Goal: Task Accomplishment & Management: Complete application form

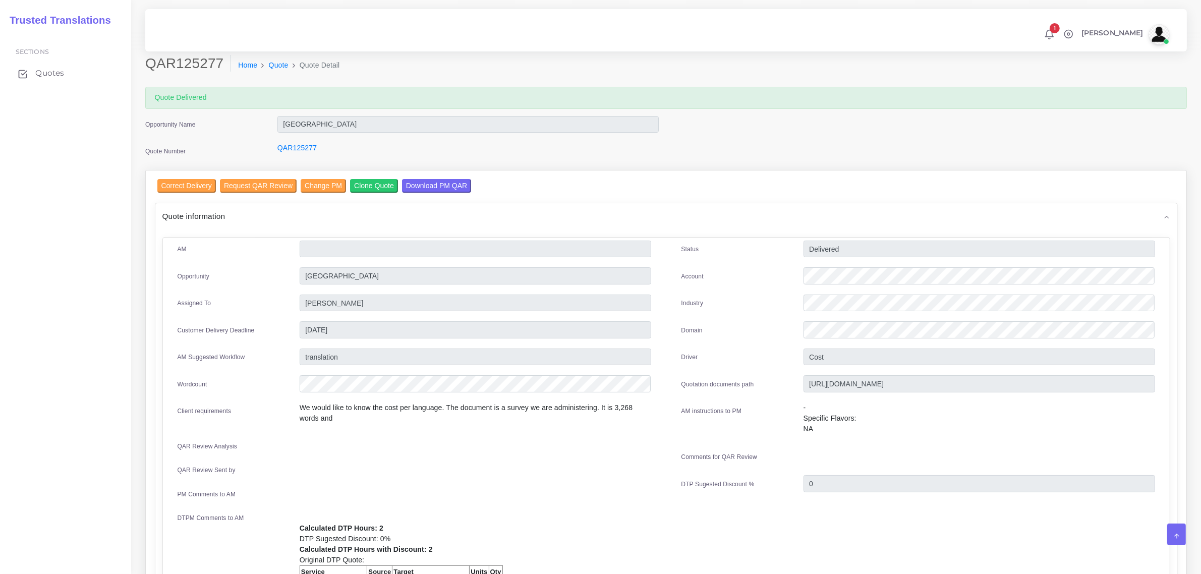
click at [53, 74] on span "Quotes" at bounding box center [49, 73] width 29 height 11
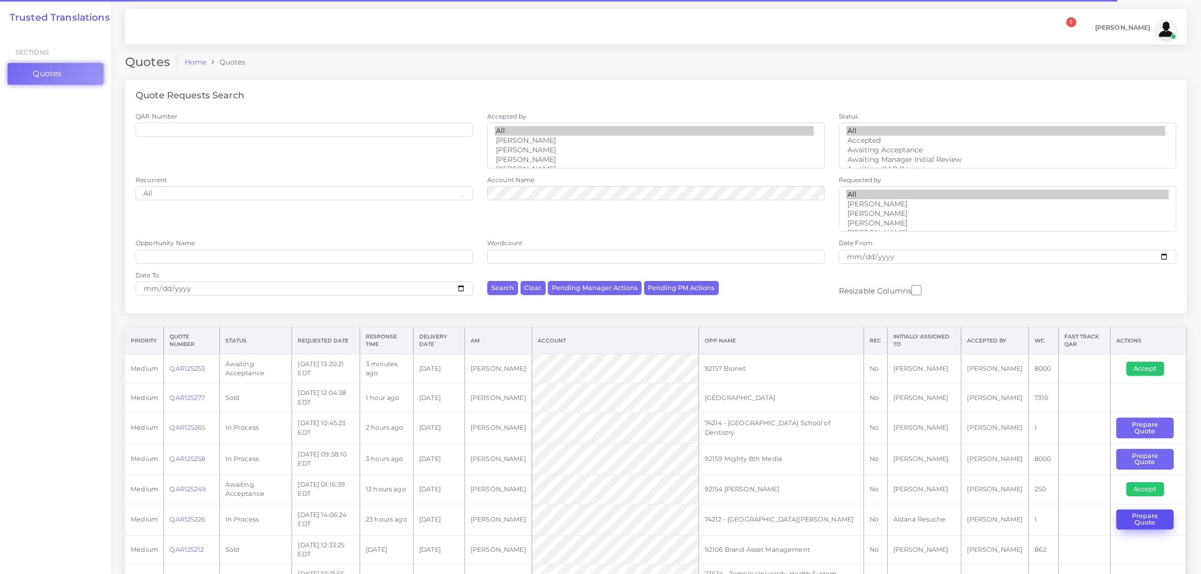
click at [1143, 519] on button "Prepare Quote" at bounding box center [1144, 519] width 57 height 21
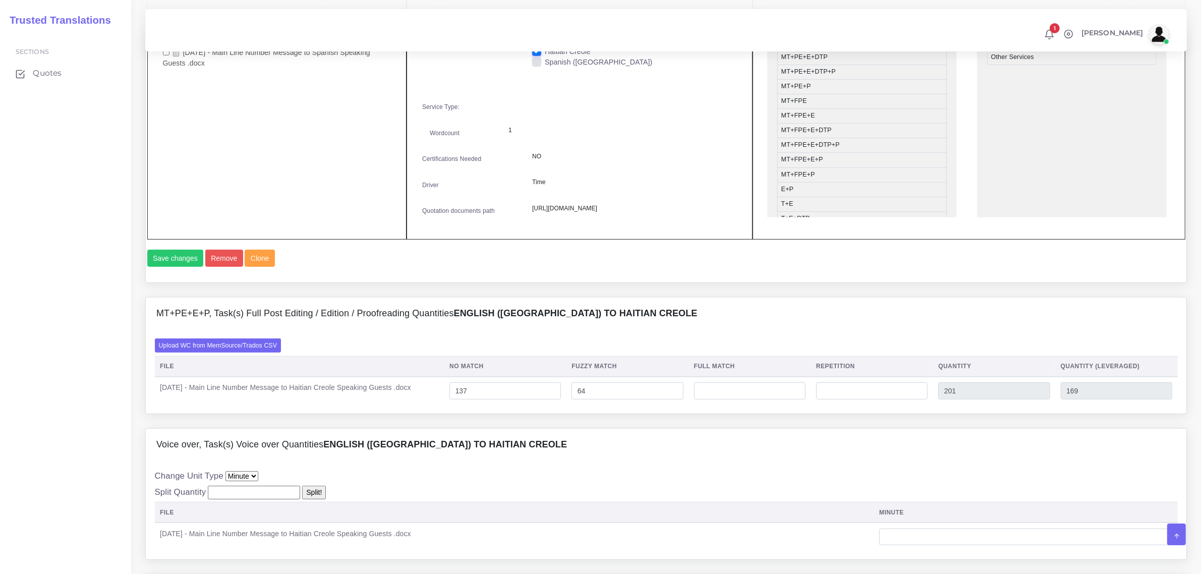
scroll to position [378, 0]
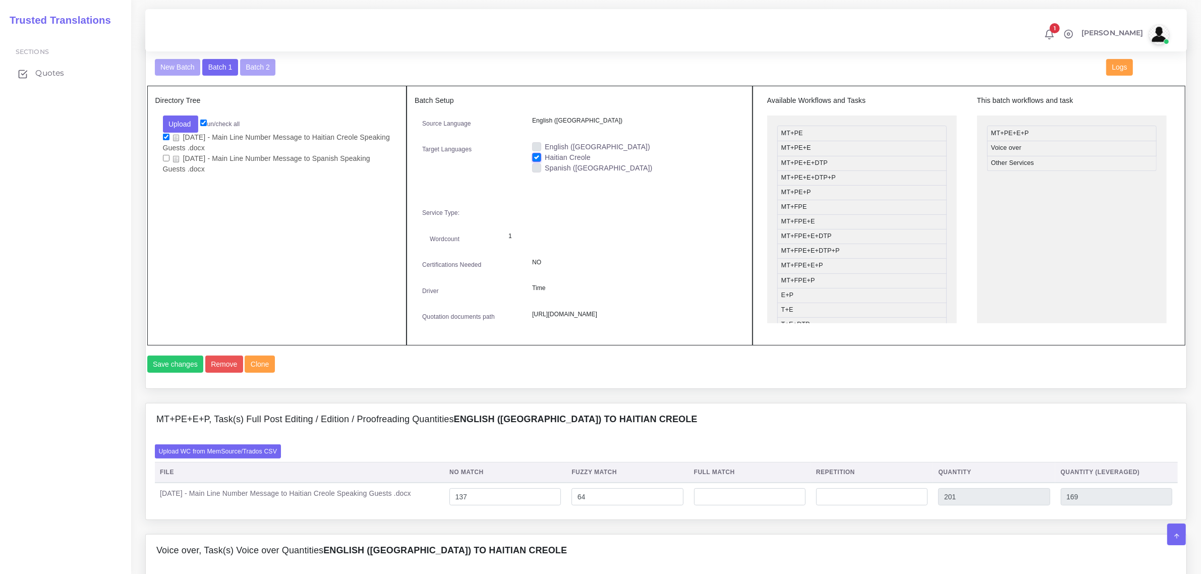
click at [47, 73] on span "Quotes" at bounding box center [49, 73] width 29 height 11
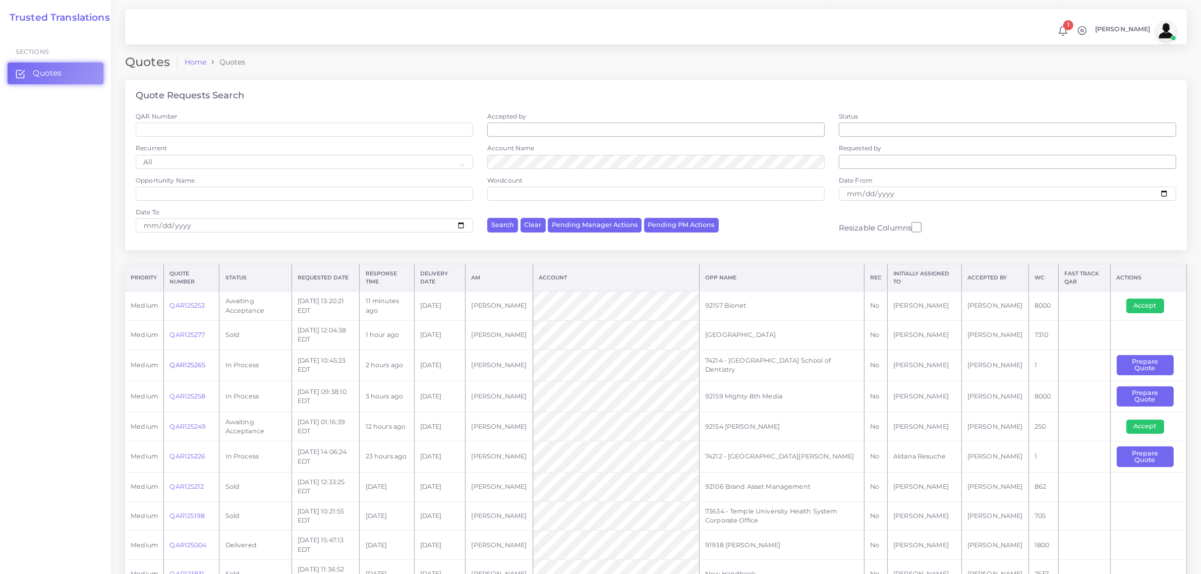
click at [191, 363] on link "QAR125265" at bounding box center [187, 365] width 36 height 8
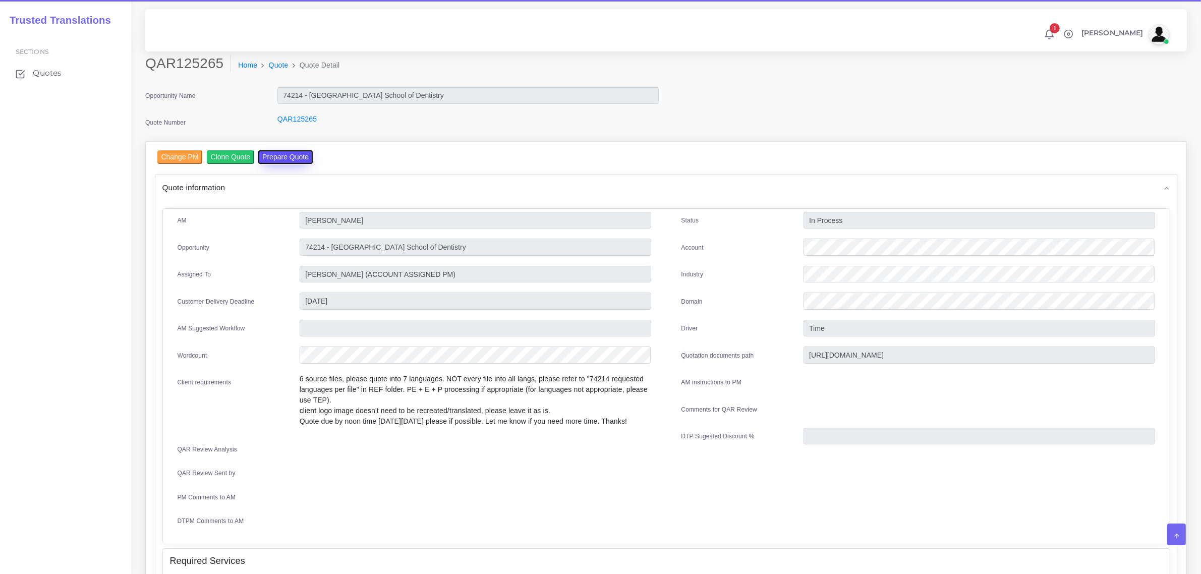
click at [281, 158] on button "Prepare Quote" at bounding box center [285, 157] width 54 height 14
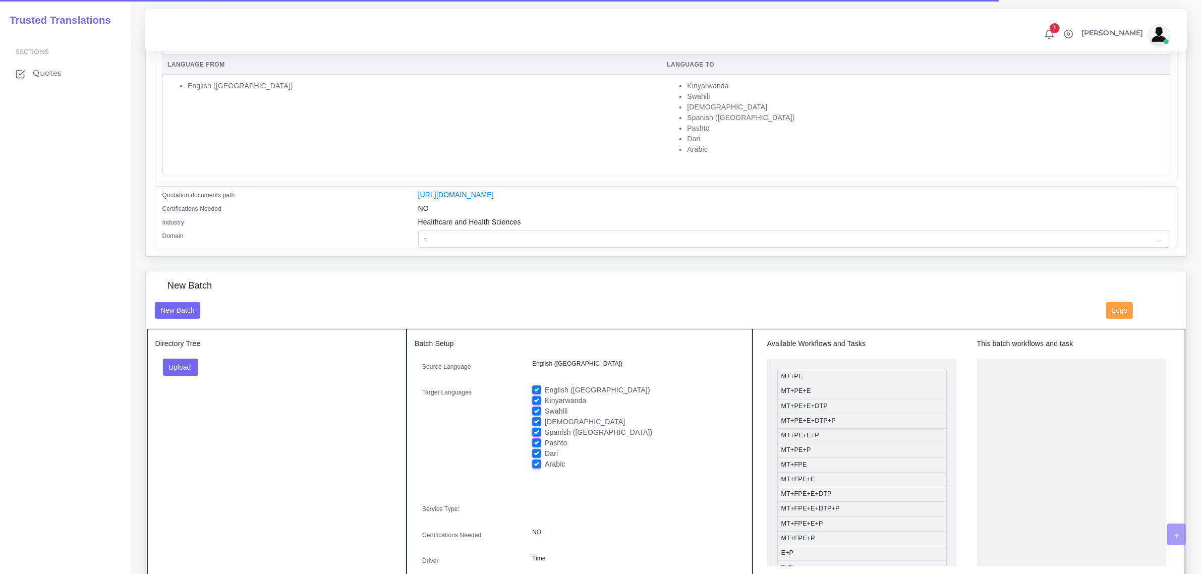
scroll to position [189, 0]
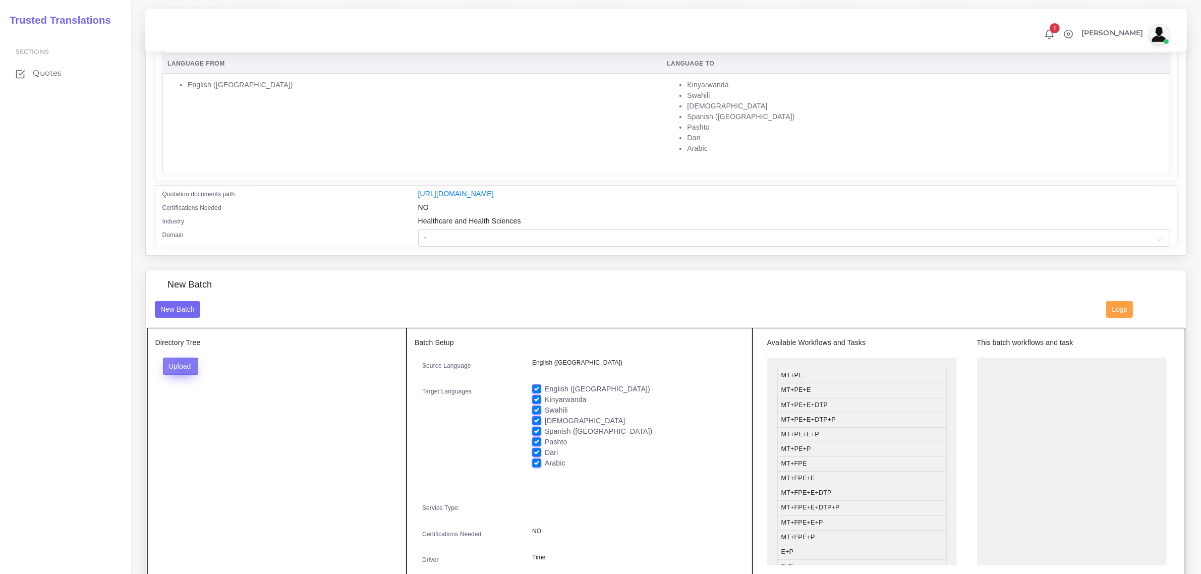
click at [185, 363] on button "Upload" at bounding box center [181, 366] width 36 height 17
click at [192, 402] on label "Files" at bounding box center [198, 404] width 70 height 13
click at [192, 361] on button "Upload" at bounding box center [181, 366] width 36 height 17
click at [203, 403] on label "Files" at bounding box center [198, 404] width 70 height 13
click at [545, 384] on label "English ([GEOGRAPHIC_DATA])" at bounding box center [597, 389] width 105 height 11
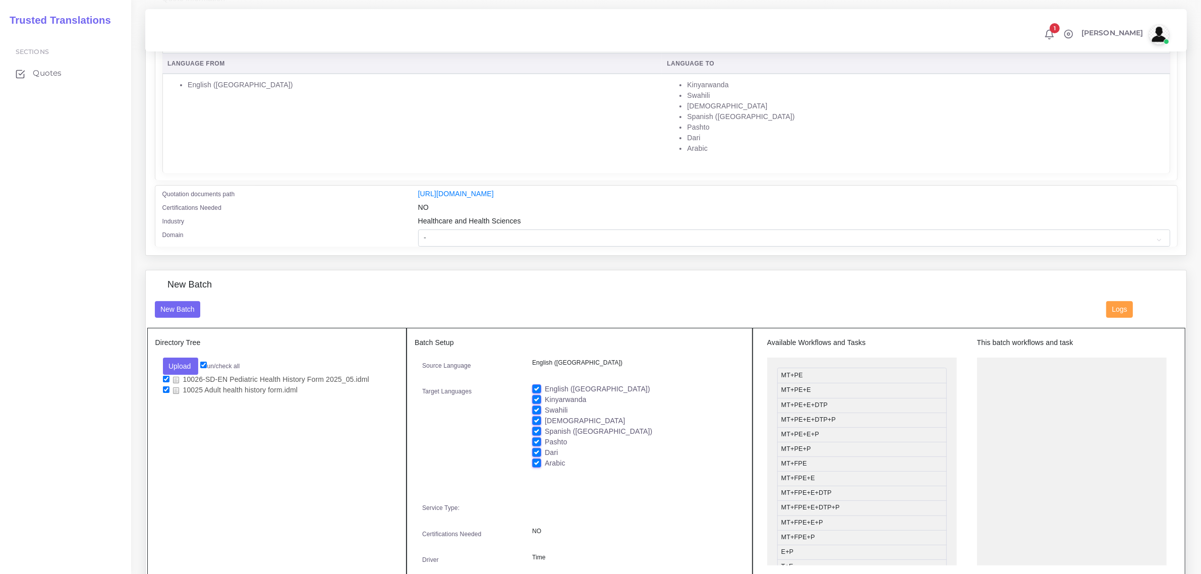
click at [535, 384] on input "English ([GEOGRAPHIC_DATA])" at bounding box center [536, 388] width 9 height 9
checkbox input "false"
click at [184, 364] on button "Upload" at bounding box center [181, 366] width 36 height 17
click at [191, 404] on label "Files" at bounding box center [198, 404] width 70 height 13
click at [180, 367] on button "Upload" at bounding box center [181, 366] width 36 height 17
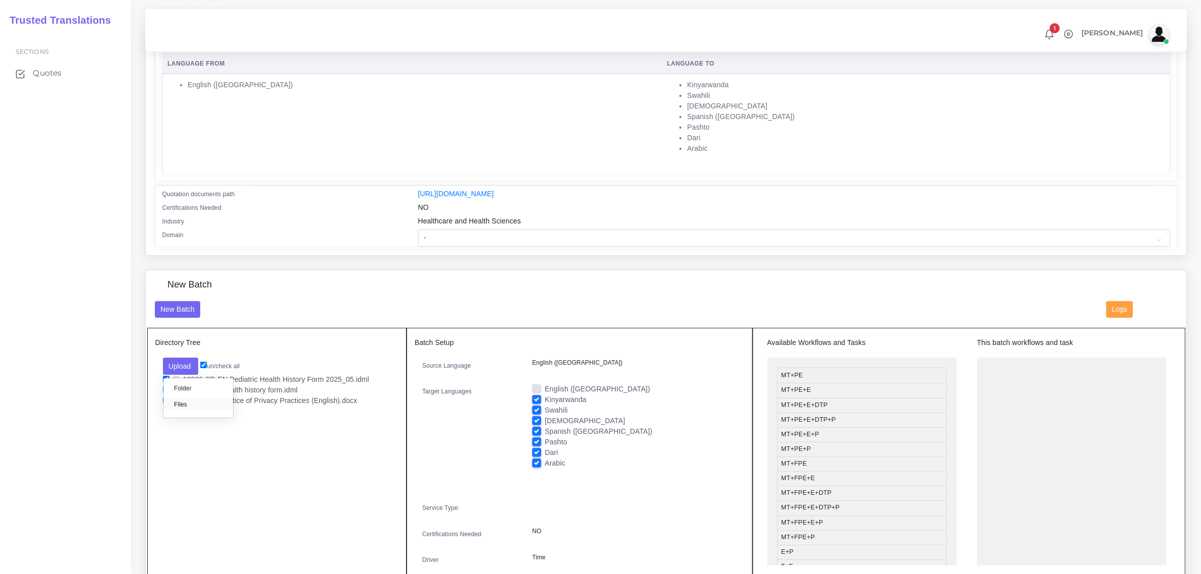
click at [182, 399] on label "Files" at bounding box center [198, 404] width 70 height 13
drag, startPoint x: 856, startPoint y: 418, endPoint x: 1057, endPoint y: 364, distance: 207.9
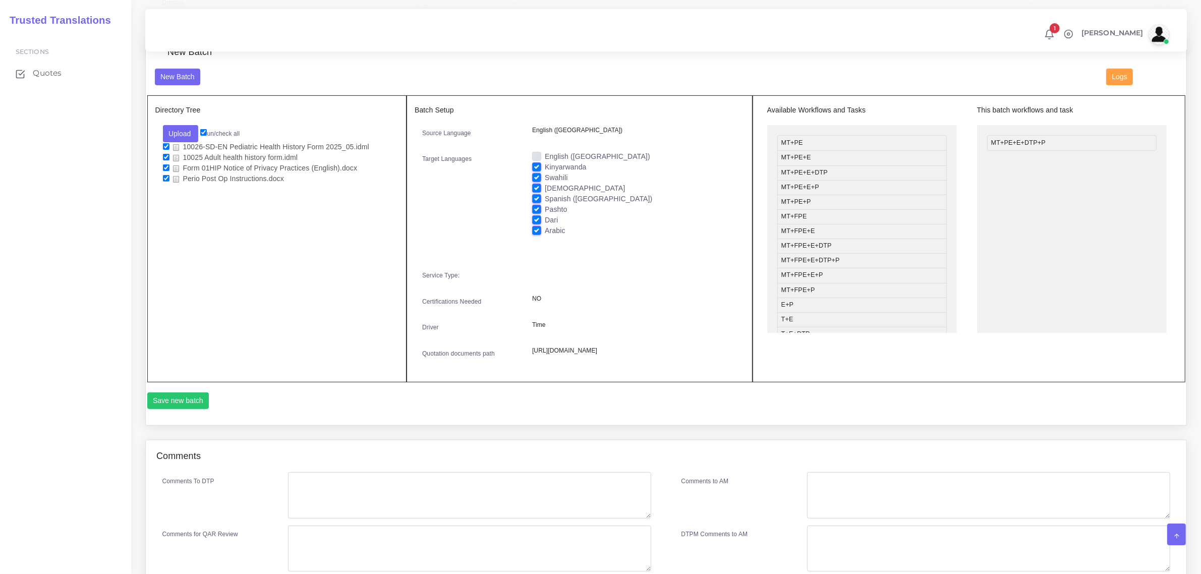
scroll to position [417, 0]
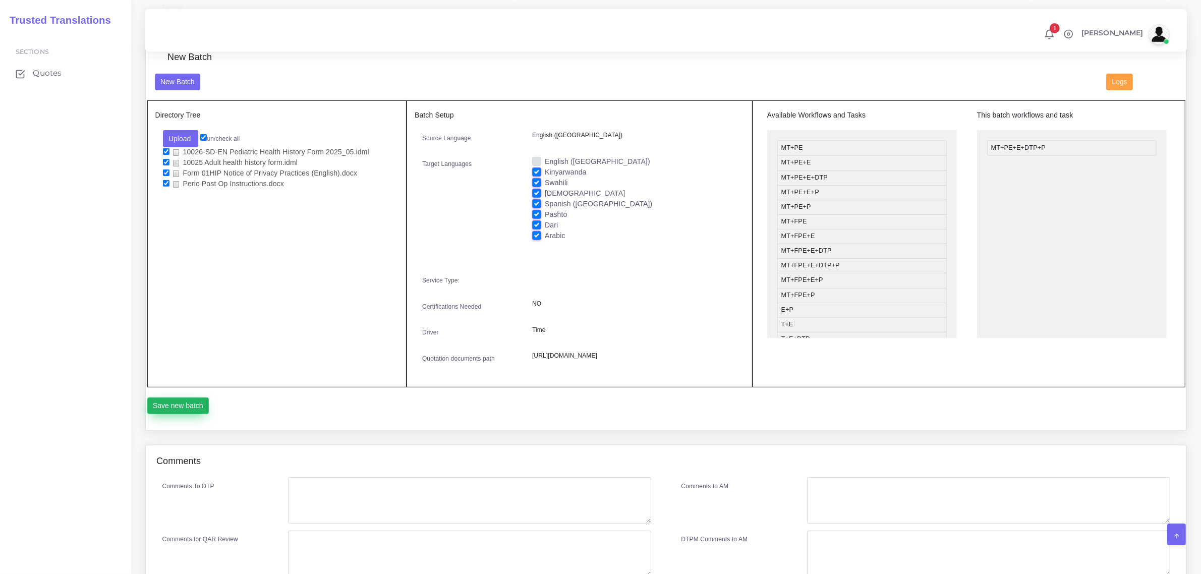
click at [183, 415] on button "Save new batch" at bounding box center [178, 405] width 62 height 17
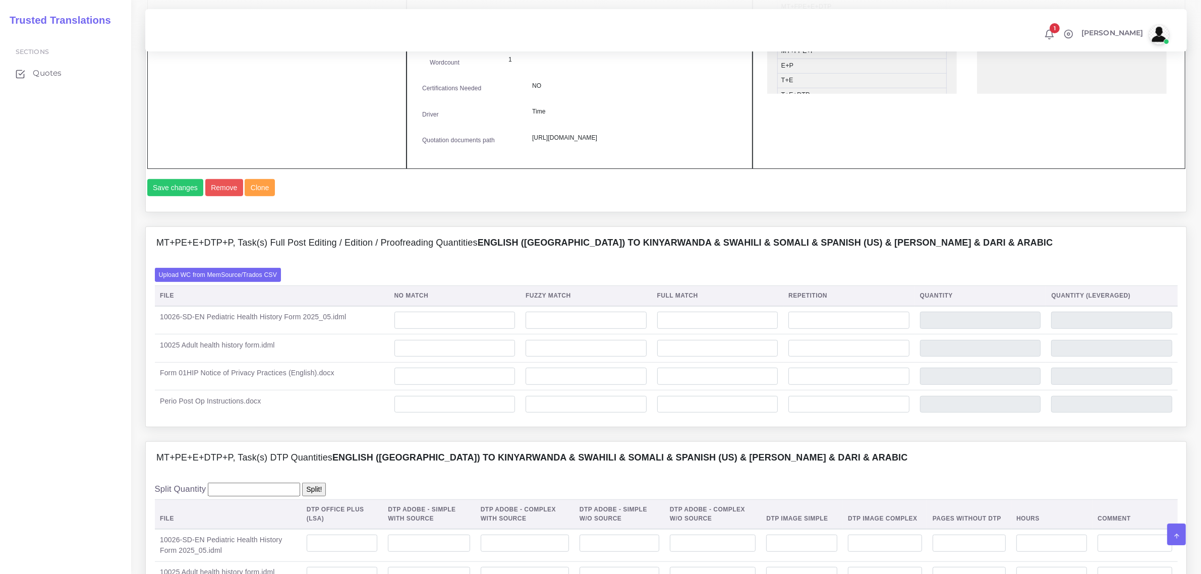
scroll to position [693, 0]
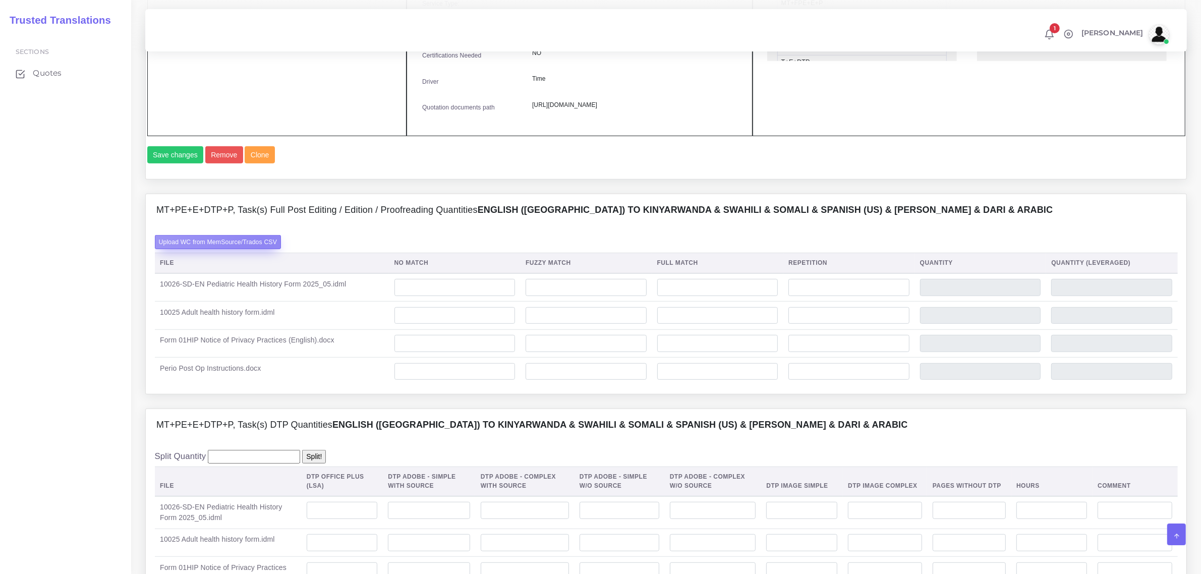
click at [261, 249] on label "Upload WC from MemSource/Trados CSV" at bounding box center [218, 242] width 127 height 14
click at [0, 0] on input "Upload WC from MemSource/Trados CSV" at bounding box center [0, 0] width 0 height 0
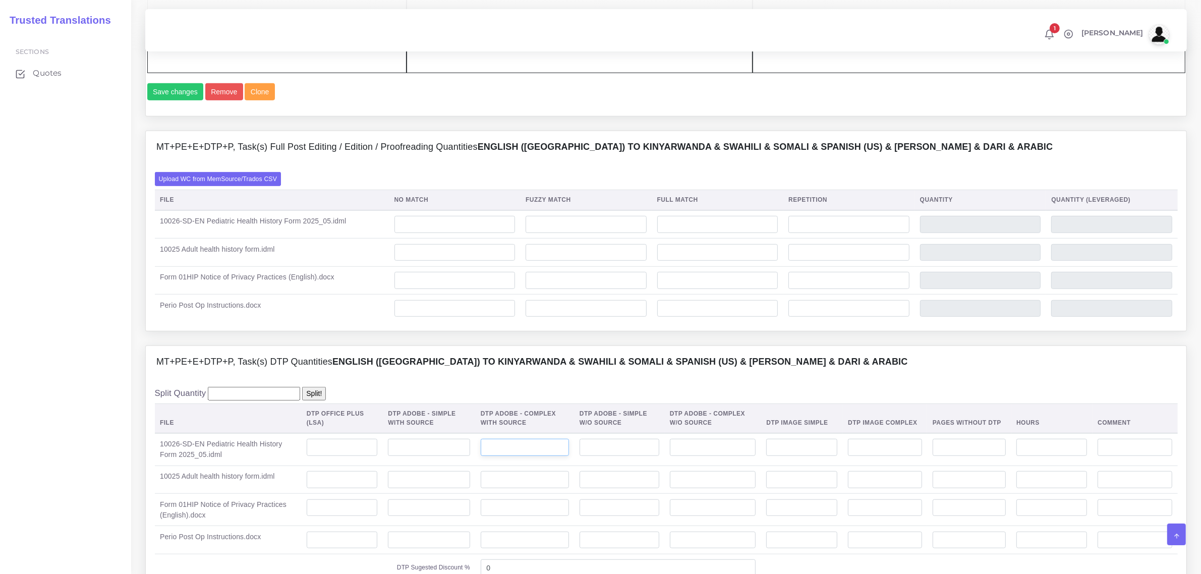
click at [526, 456] on input "number" at bounding box center [525, 447] width 88 height 17
type input "4"
click at [525, 488] on input "number" at bounding box center [525, 479] width 88 height 17
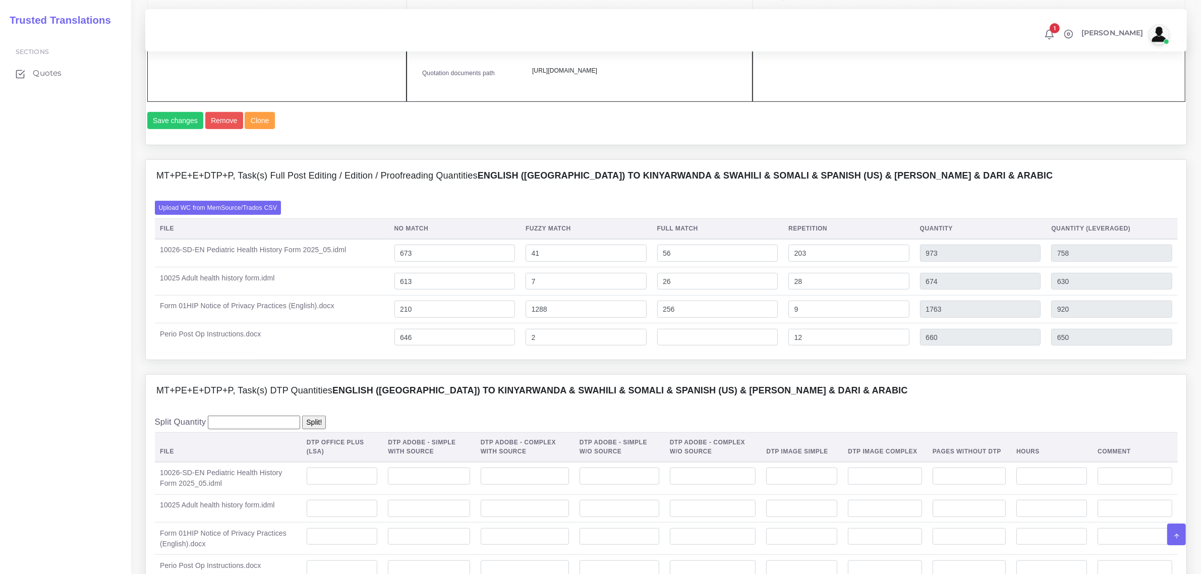
scroll to position [1009, 0]
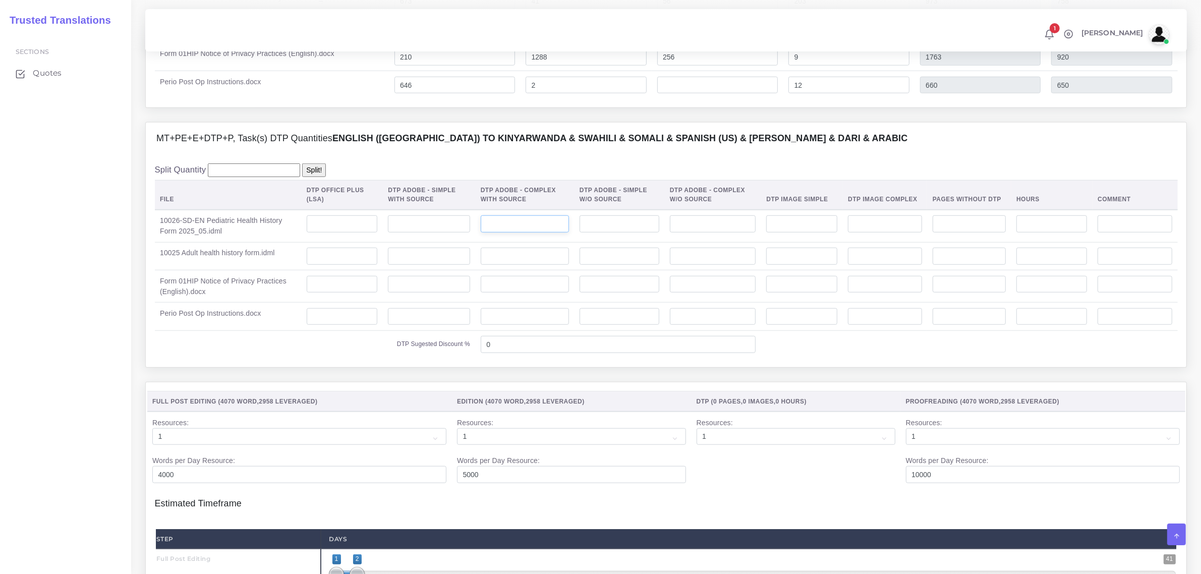
click at [510, 233] on input "number" at bounding box center [525, 223] width 88 height 17
type input "4"
click at [541, 265] on input "number" at bounding box center [525, 256] width 88 height 17
type input "2"
click at [536, 293] on input "number" at bounding box center [525, 284] width 88 height 17
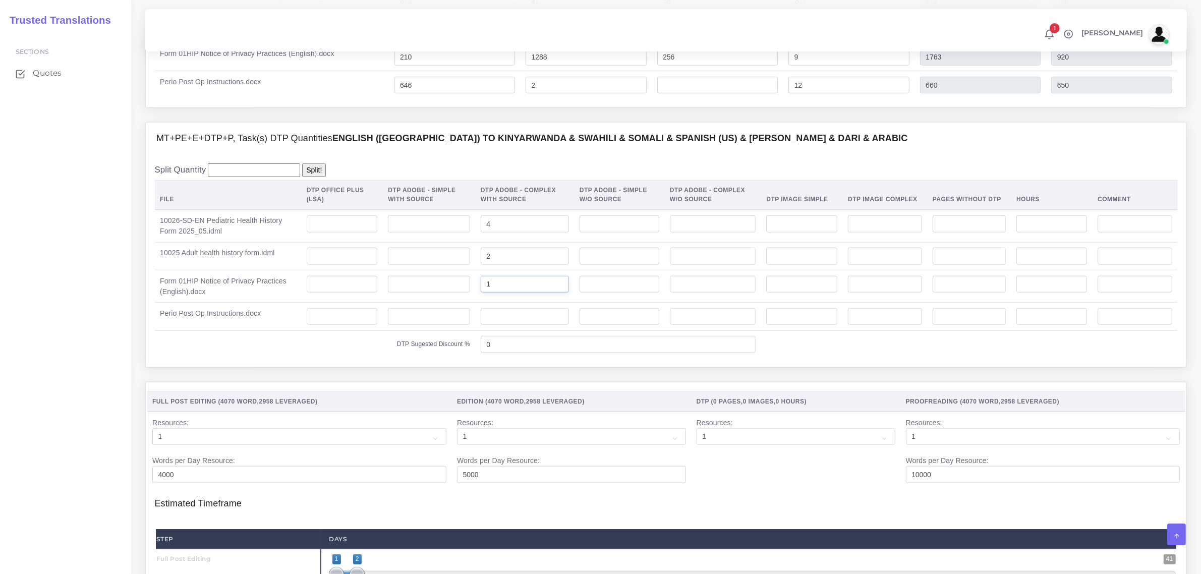
type input "1"
click at [366, 325] on input "number" at bounding box center [342, 316] width 71 height 17
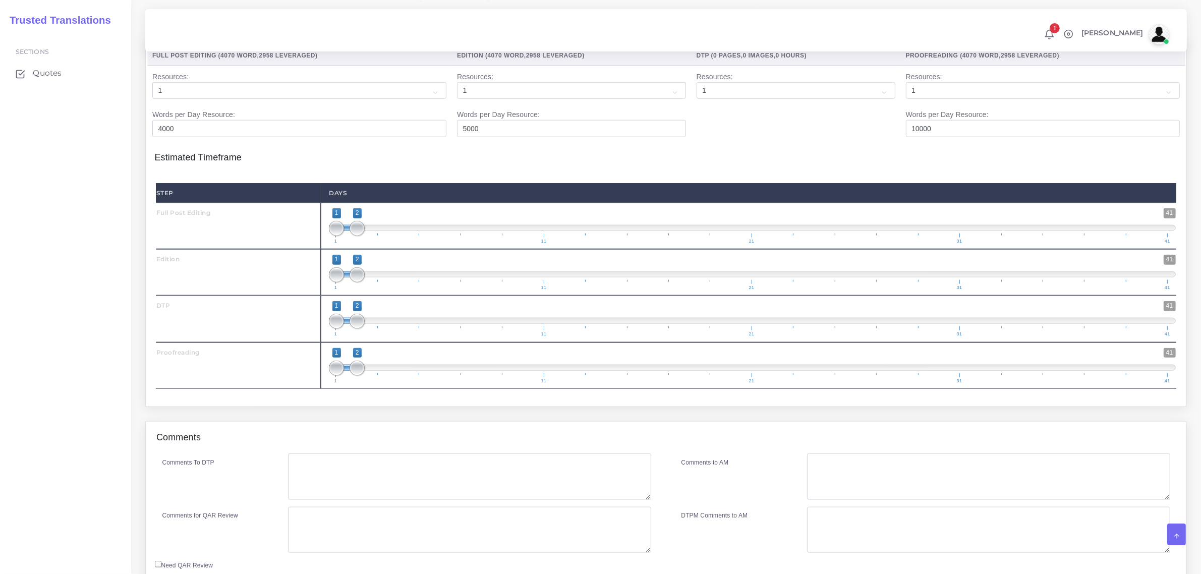
scroll to position [1387, 0]
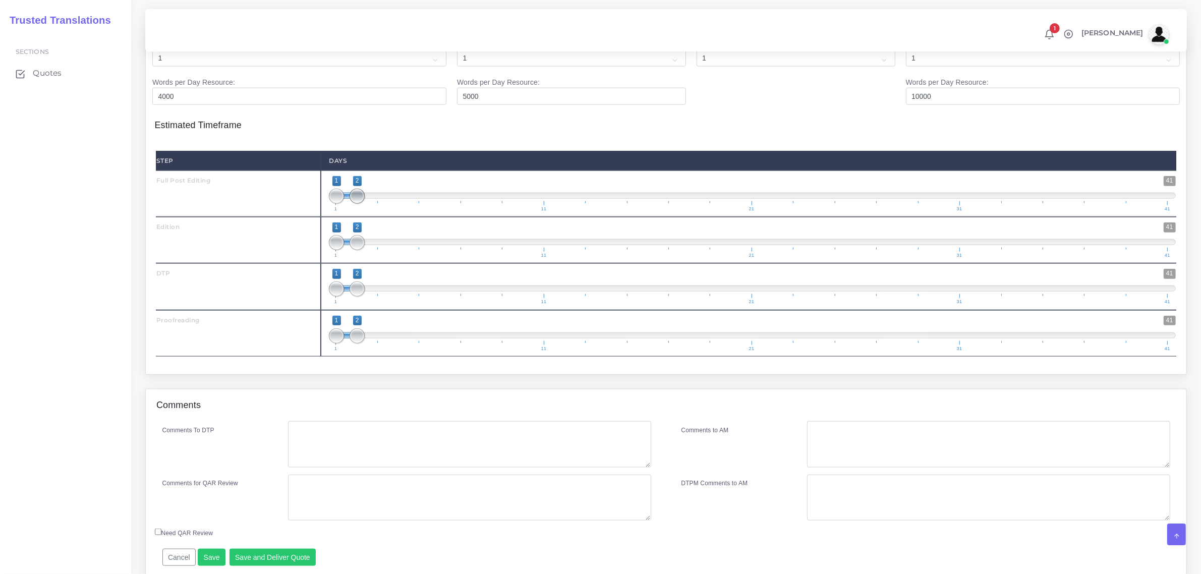
type input "1"
type input "1;1"
drag, startPoint x: 359, startPoint y: 224, endPoint x: 336, endPoint y: 223, distance: 22.7
click at [336, 204] on span at bounding box center [336, 196] width 15 height 15
type input "2;2"
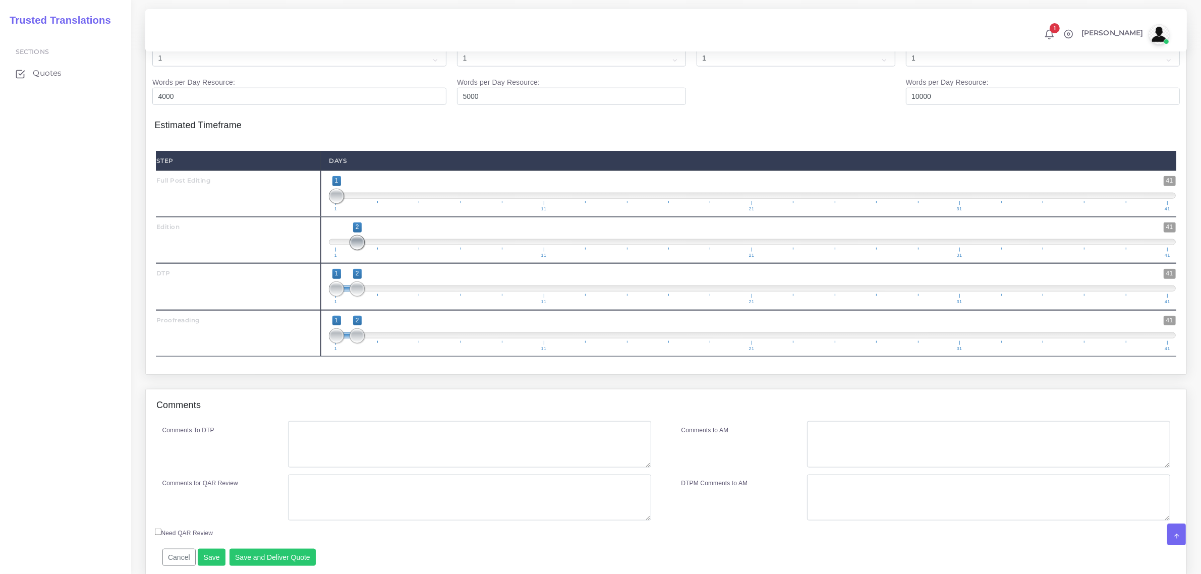
drag, startPoint x: 334, startPoint y: 272, endPoint x: 362, endPoint y: 278, distance: 27.9
click at [362, 250] on span at bounding box center [357, 242] width 15 height 15
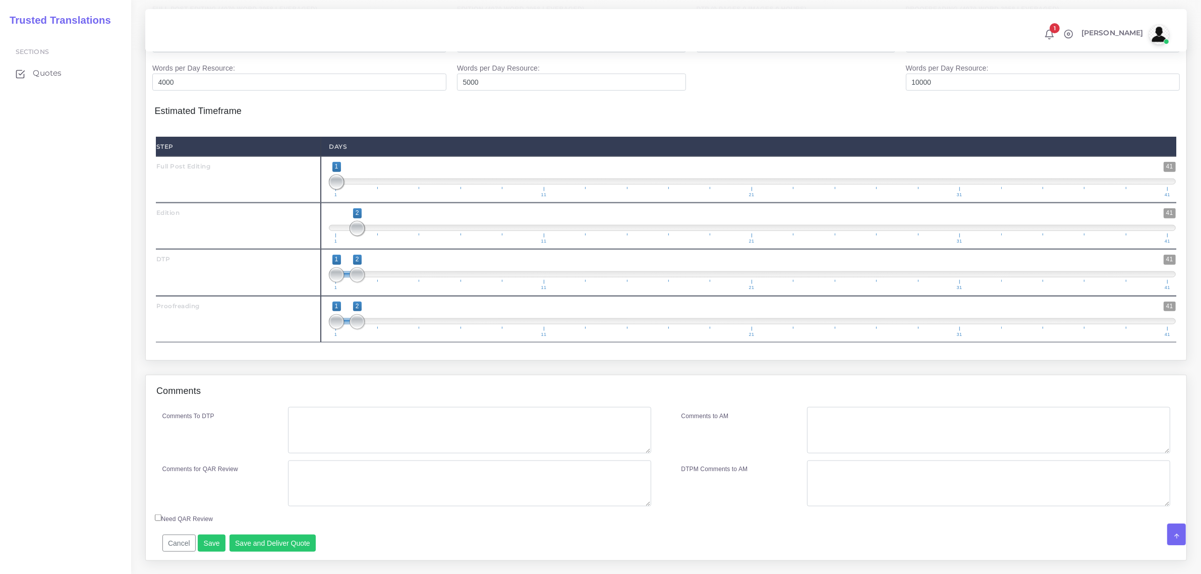
scroll to position [1450, 0]
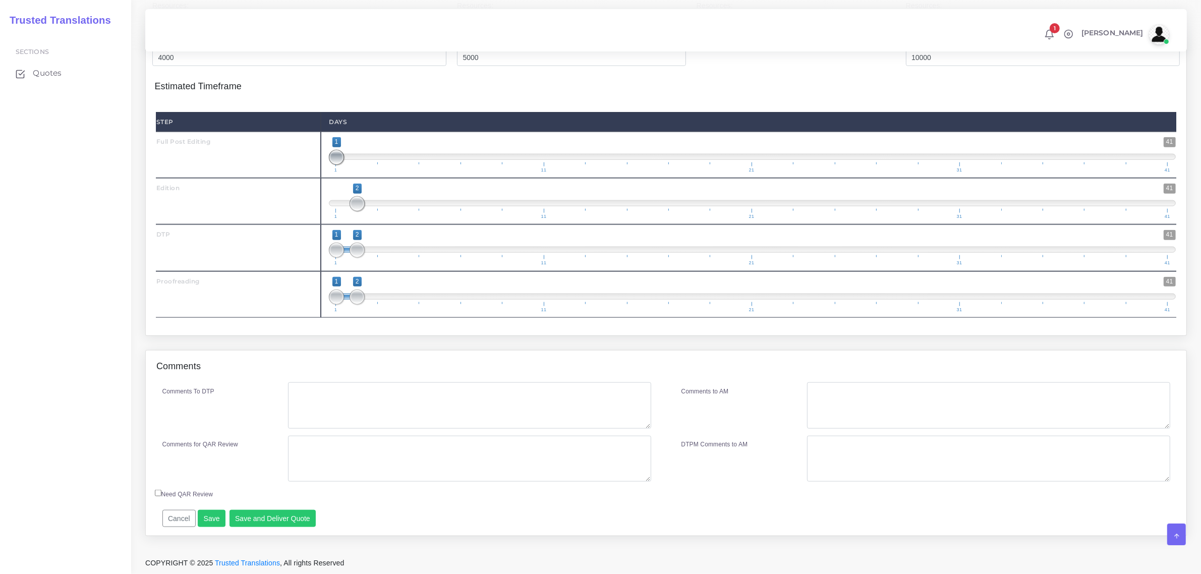
type input "1;2"
drag, startPoint x: 339, startPoint y: 164, endPoint x: 353, endPoint y: 180, distance: 20.4
click at [354, 165] on span at bounding box center [357, 157] width 15 height 15
drag, startPoint x: 361, startPoint y: 211, endPoint x: 396, endPoint y: 219, distance: 36.3
click at [396, 219] on span "1 41 2 2 2 — 2 1 11 21 31 41" at bounding box center [752, 201] width 847 height 35
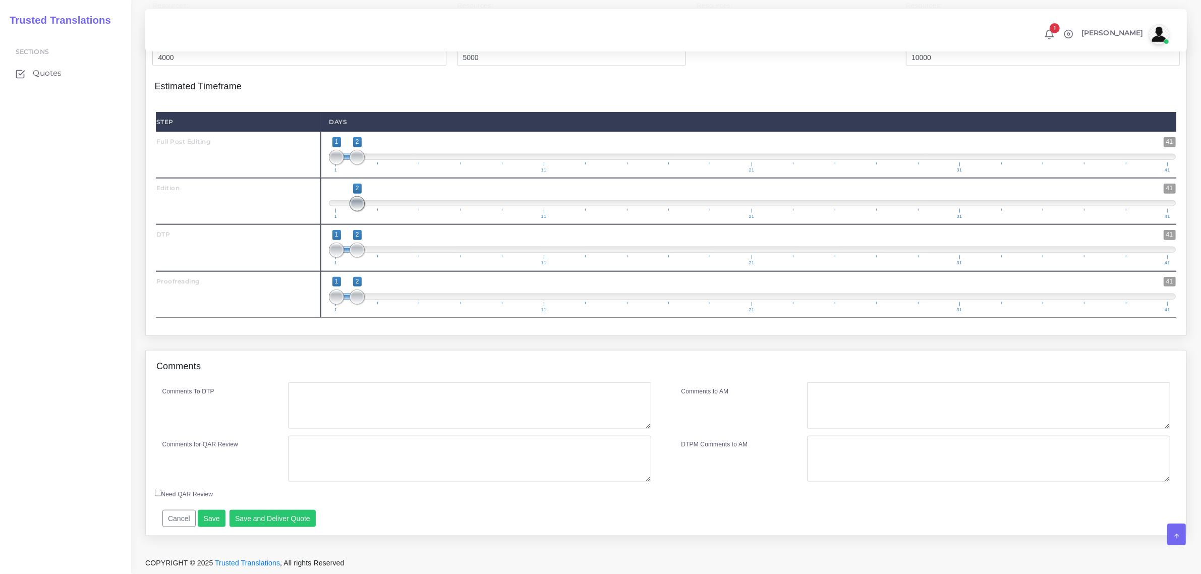
drag, startPoint x: 362, startPoint y: 213, endPoint x: 432, endPoint y: 221, distance: 70.6
click at [436, 219] on span "1 41 2 2 2 — 2 1 11 21 31 41" at bounding box center [752, 201] width 847 height 35
drag, startPoint x: 352, startPoint y: 213, endPoint x: 328, endPoint y: 215, distance: 24.3
click at [324, 213] on div "1 41 1 2 1 — 2 1 11 21 31 41 1;2" at bounding box center [752, 201] width 863 height 46
drag, startPoint x: 354, startPoint y: 213, endPoint x: 389, endPoint y: 215, distance: 35.4
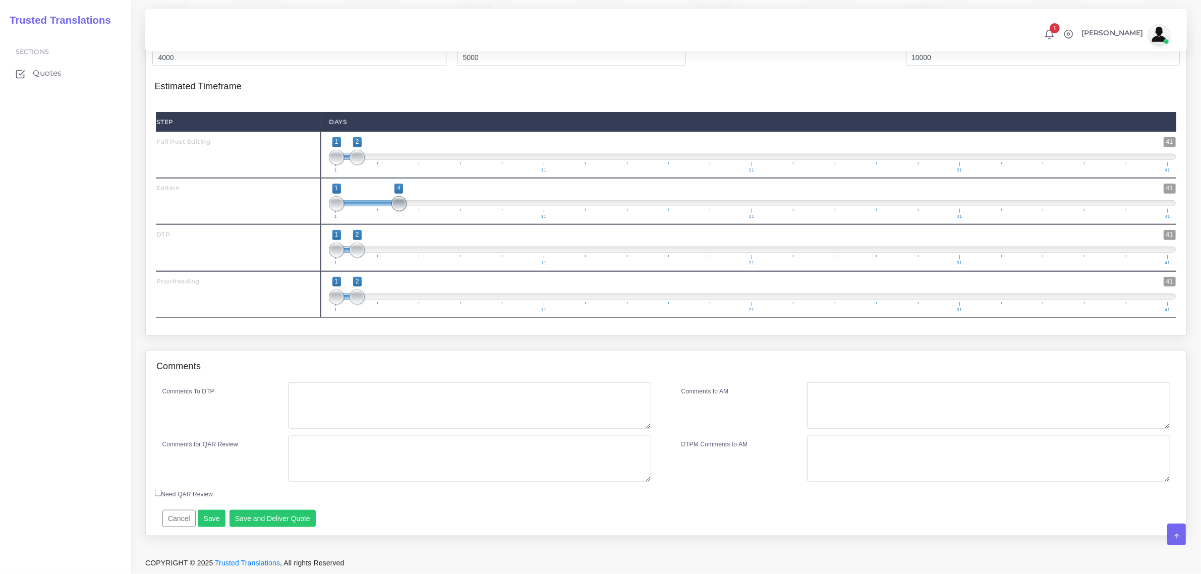
click at [389, 215] on span "1 41 1 4 1 — 4 1 11 21 31 41" at bounding box center [752, 201] width 847 height 35
type input "3;4"
drag, startPoint x: 345, startPoint y: 210, endPoint x: 379, endPoint y: 212, distance: 33.3
click at [379, 211] on span at bounding box center [378, 203] width 15 height 15
drag, startPoint x: 352, startPoint y: 251, endPoint x: 426, endPoint y: 261, distance: 75.3
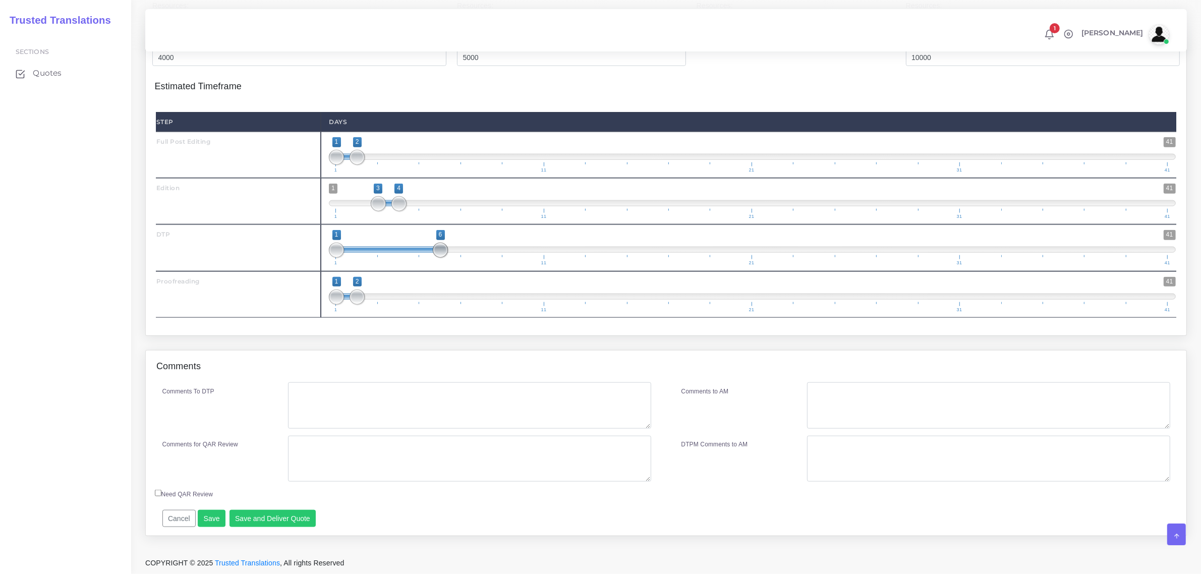
click at [426, 261] on span "1 41 1 6 1 — 6 1 11 21 31 41" at bounding box center [752, 247] width 847 height 35
type input "5;6"
drag, startPoint x: 340, startPoint y: 257, endPoint x: 425, endPoint y: 261, distance: 84.3
click at [425, 258] on span at bounding box center [419, 250] width 15 height 15
drag, startPoint x: 356, startPoint y: 303, endPoint x: 478, endPoint y: 305, distance: 122.1
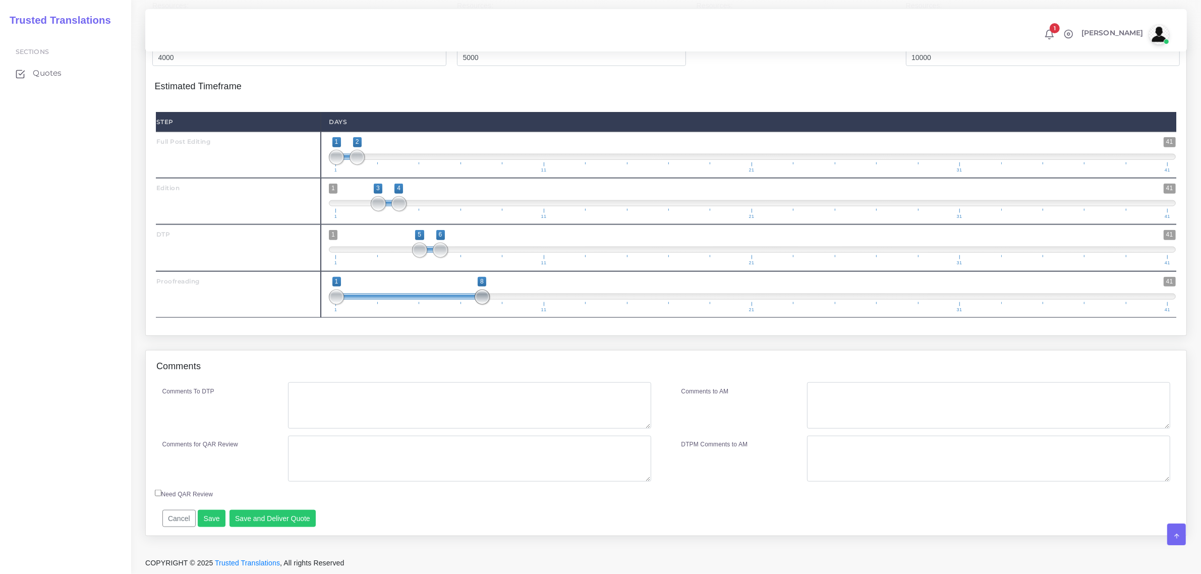
click at [478, 305] on span at bounding box center [482, 297] width 15 height 15
type input "8;8"
drag, startPoint x: 341, startPoint y: 304, endPoint x: 346, endPoint y: 354, distance: 50.2
click at [490, 306] on span "1 41 8 8 8 — 8 1 11 21 31 41" at bounding box center [752, 294] width 847 height 35
click at [318, 412] on textarea "Comments To DTP" at bounding box center [469, 405] width 363 height 46
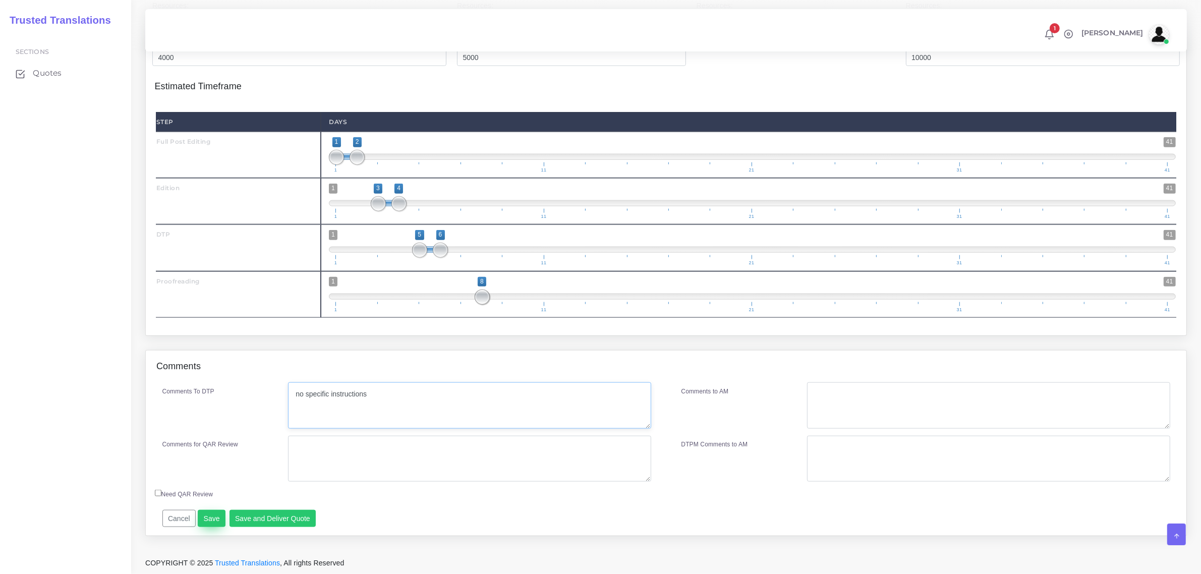
type textarea "no specific instructions"
click at [211, 527] on button "Save" at bounding box center [212, 518] width 28 height 17
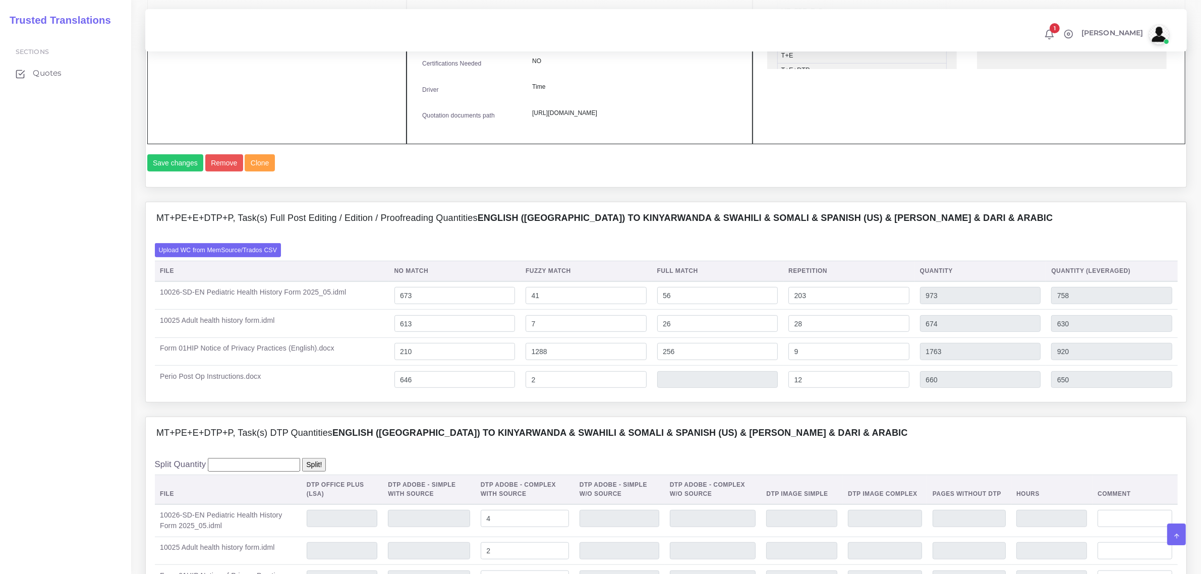
scroll to position [693, 0]
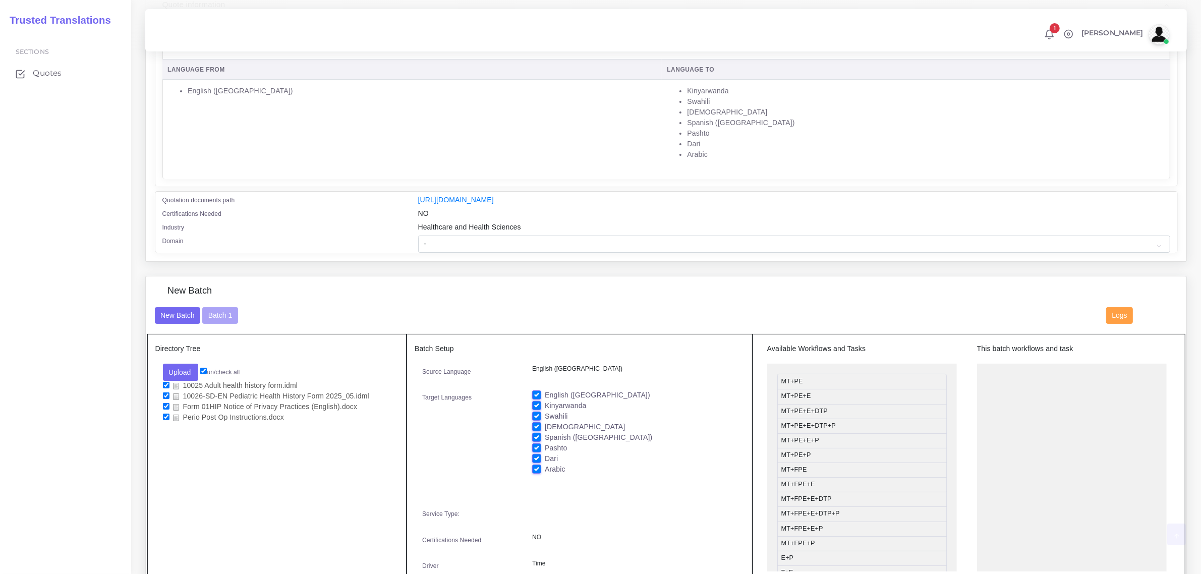
scroll to position [252, 0]
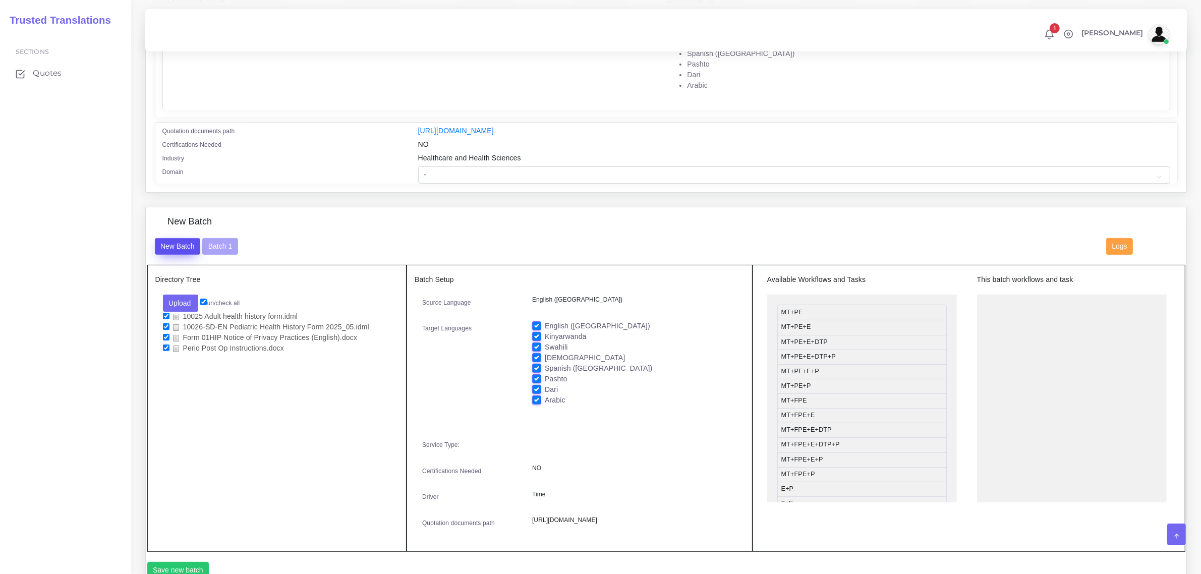
click at [180, 245] on button "New Batch" at bounding box center [178, 246] width 46 height 17
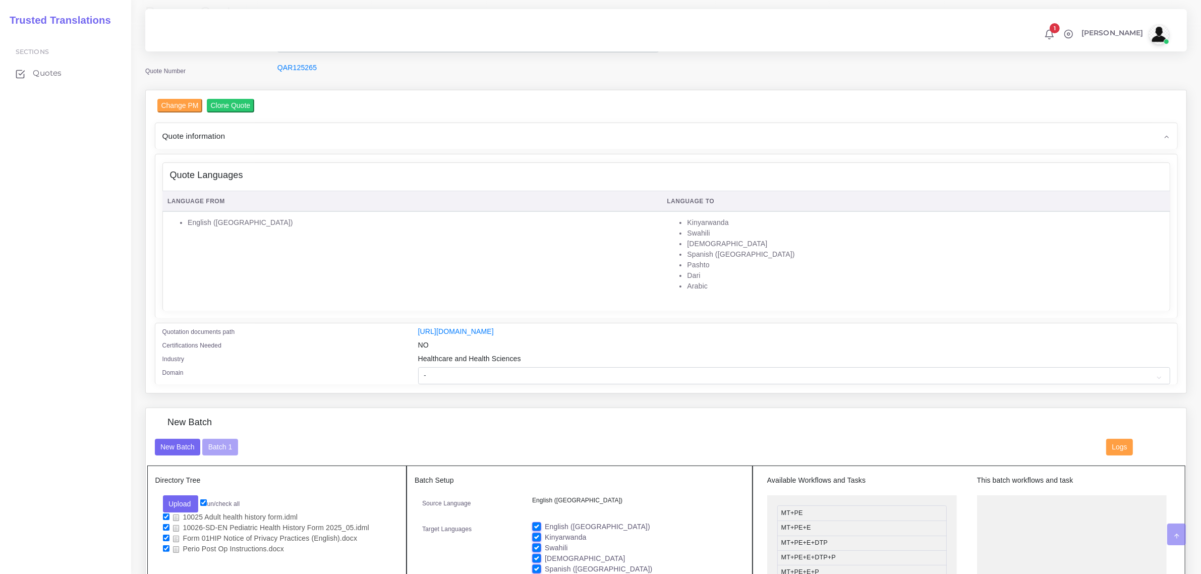
scroll to position [252, 0]
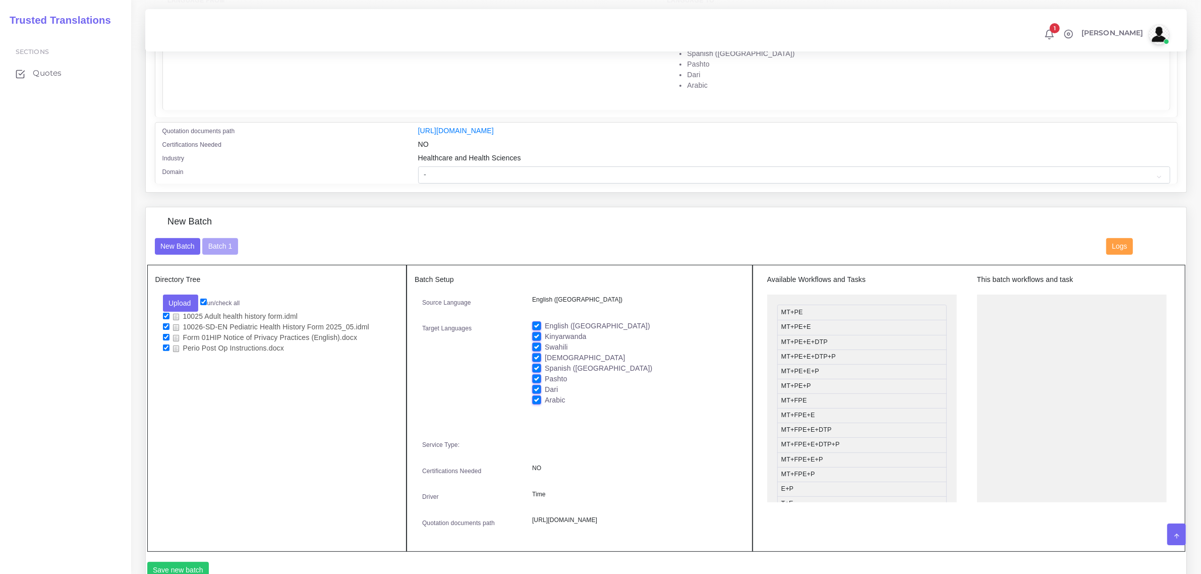
click at [168, 313] on input "checkbox" at bounding box center [166, 316] width 7 height 7
checkbox input "false"
click at [166, 323] on input "checkbox" at bounding box center [166, 326] width 7 height 7
checkbox input "false"
click at [164, 336] on input "checkbox" at bounding box center [166, 337] width 7 height 7
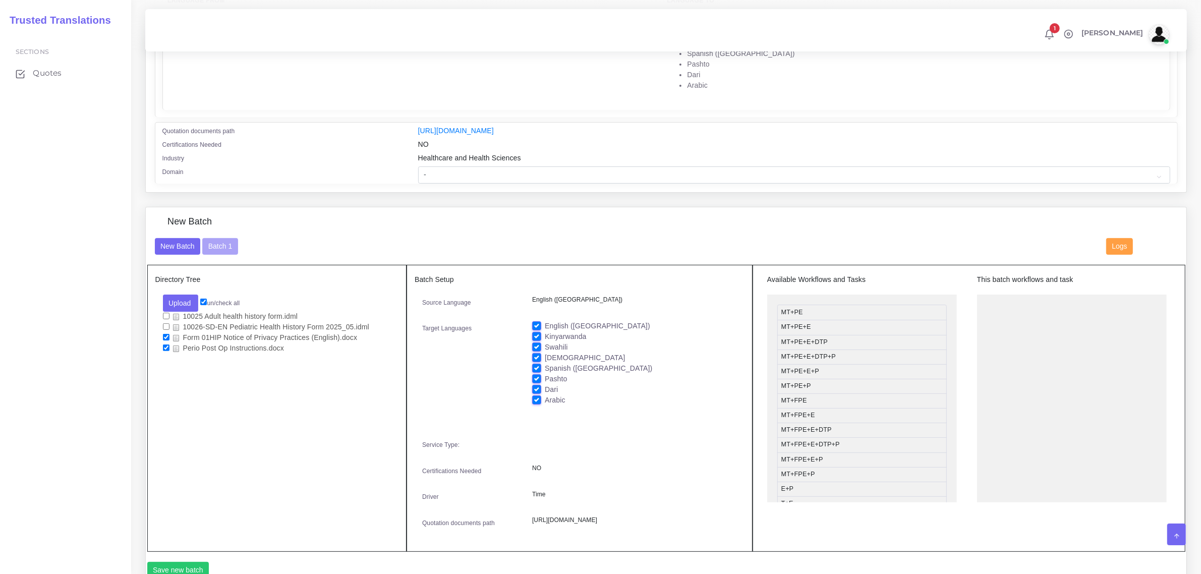
checkbox input "false"
click at [167, 344] on input "checkbox" at bounding box center [166, 347] width 7 height 7
checkbox input "false"
click at [545, 322] on label "English ([GEOGRAPHIC_DATA])" at bounding box center [597, 326] width 105 height 11
click at [533, 322] on input "English ([GEOGRAPHIC_DATA])" at bounding box center [536, 325] width 9 height 9
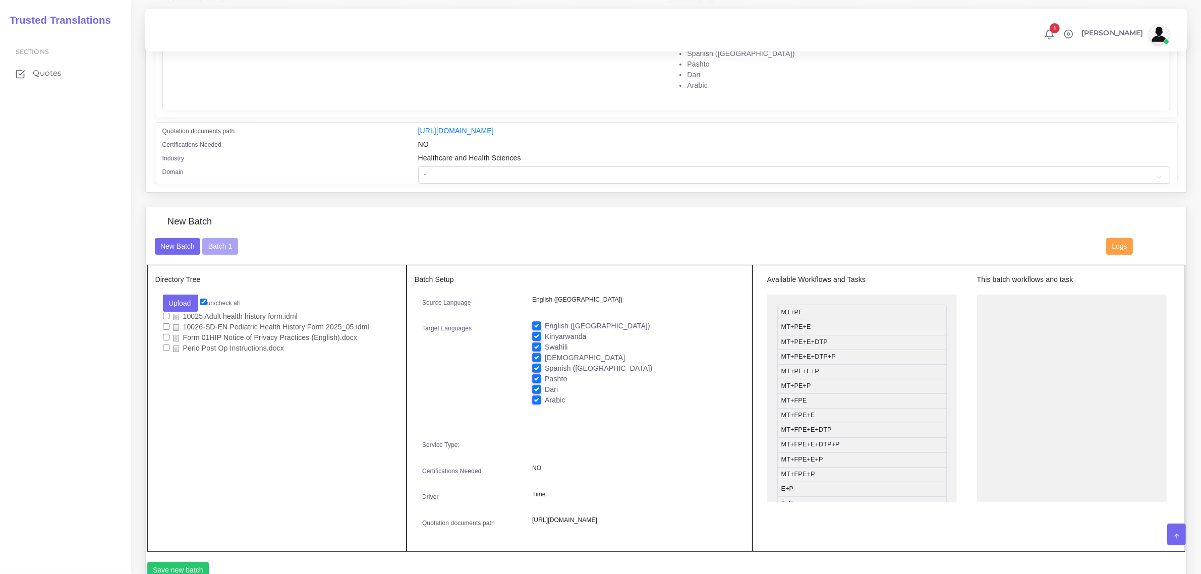
checkbox input "false"
click at [545, 333] on label "Kinyarwanda" at bounding box center [565, 336] width 41 height 11
click at [537, 333] on input "Kinyarwanda" at bounding box center [536, 335] width 9 height 9
checkbox input "false"
click at [545, 344] on label "Swahili" at bounding box center [556, 347] width 23 height 11
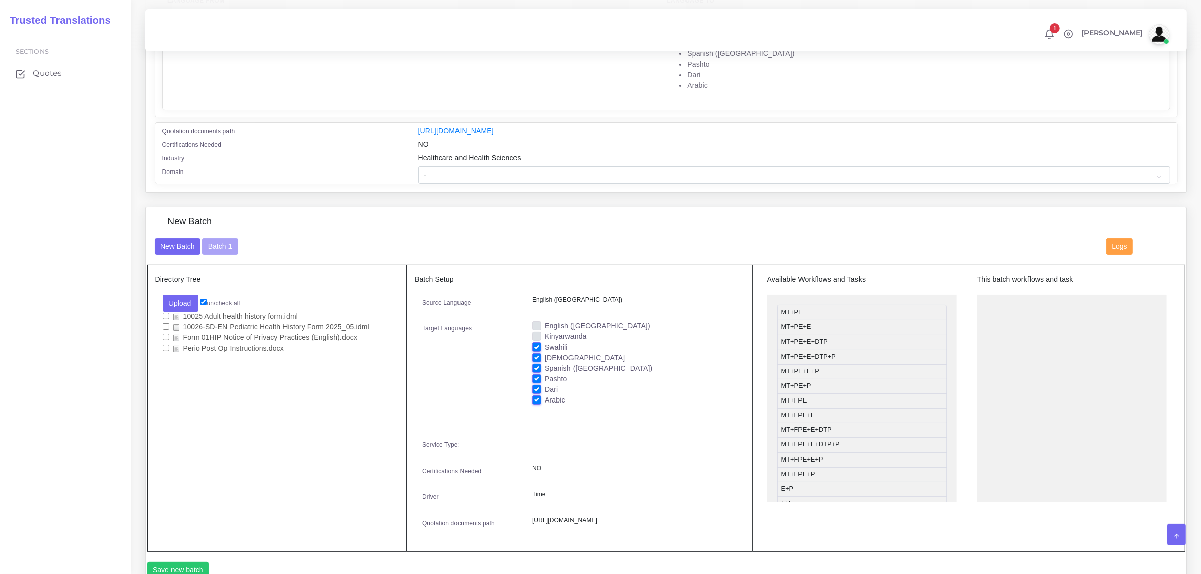
click at [536, 344] on input "Swahili" at bounding box center [536, 346] width 9 height 9
checkbox input "false"
click at [545, 356] on label "[DEMOGRAPHIC_DATA]" at bounding box center [585, 358] width 80 height 11
click at [536, 356] on input "[DEMOGRAPHIC_DATA]" at bounding box center [536, 357] width 9 height 9
checkbox input "false"
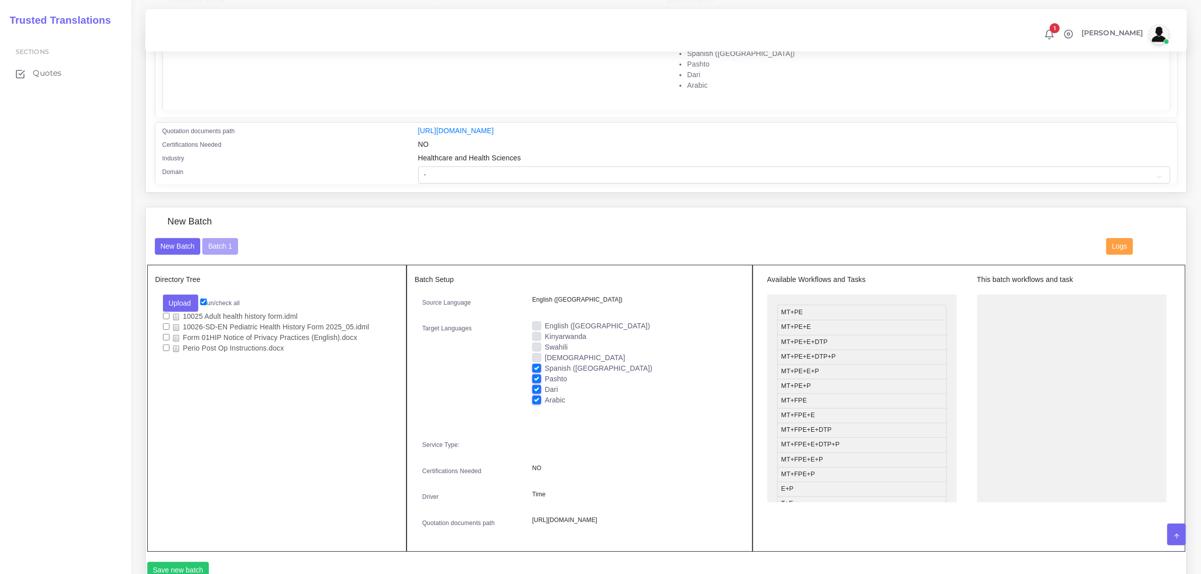
click at [545, 376] on label "Pashto" at bounding box center [556, 379] width 22 height 11
click at [536, 376] on input "Pashto" at bounding box center [536, 378] width 9 height 9
checkbox input "false"
click at [545, 385] on label "Dari" at bounding box center [551, 389] width 13 height 11
click at [538, 385] on input "Dari" at bounding box center [536, 388] width 9 height 9
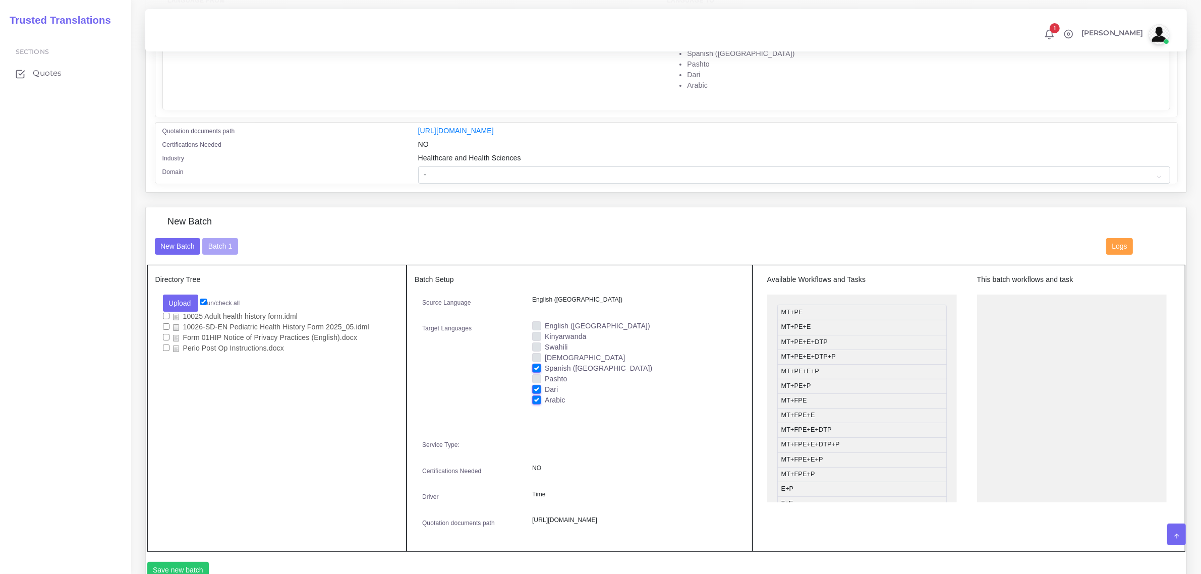
checkbox input "false"
click at [545, 398] on label "Arabic" at bounding box center [555, 400] width 21 height 11
click at [537, 398] on input "Arabic" at bounding box center [536, 399] width 9 height 9
click at [545, 398] on label "Arabic" at bounding box center [555, 400] width 21 height 11
click at [537, 398] on input "Arabic" at bounding box center [536, 399] width 9 height 9
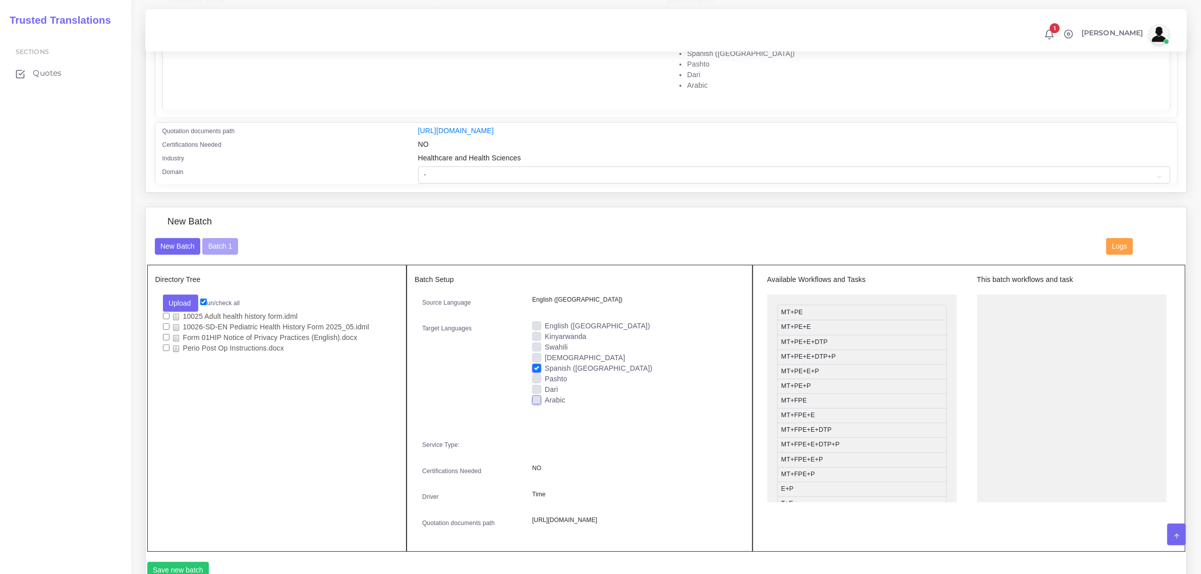
checkbox input "true"
drag, startPoint x: 843, startPoint y: 356, endPoint x: 1040, endPoint y: 307, distance: 203.2
click at [181, 299] on button "Upload" at bounding box center [181, 303] width 36 height 17
click at [187, 341] on label "Files" at bounding box center [198, 341] width 70 height 13
click at [167, 347] on input "checkbox" at bounding box center [166, 347] width 7 height 7
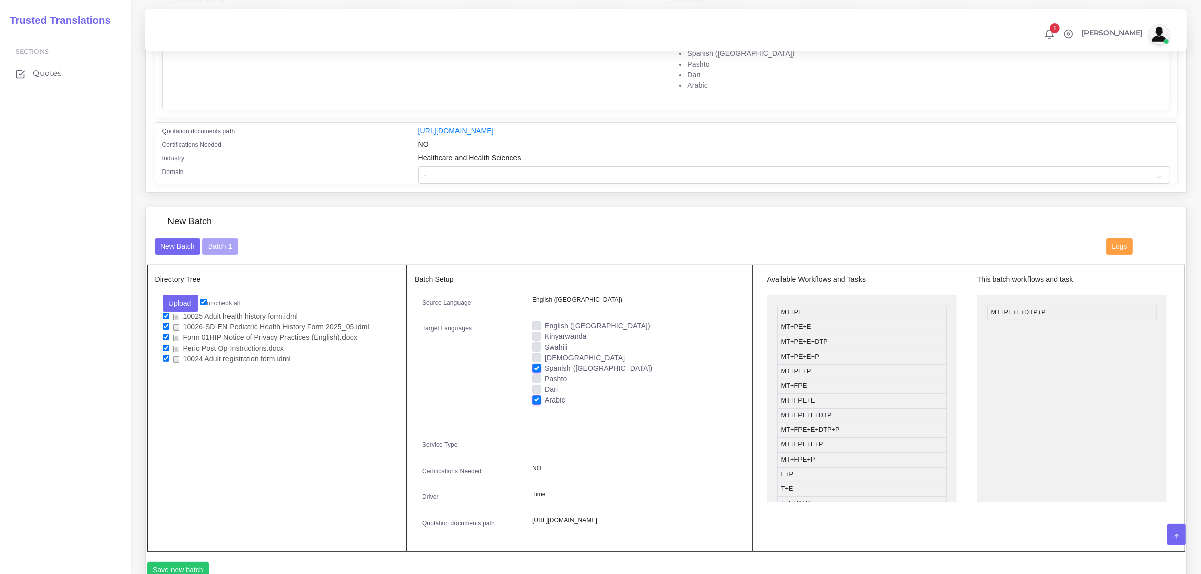
checkbox input "false"
click at [163, 334] on input "checkbox" at bounding box center [166, 337] width 7 height 7
checkbox input "false"
click at [164, 324] on input "checkbox" at bounding box center [166, 326] width 7 height 7
checkbox input "false"
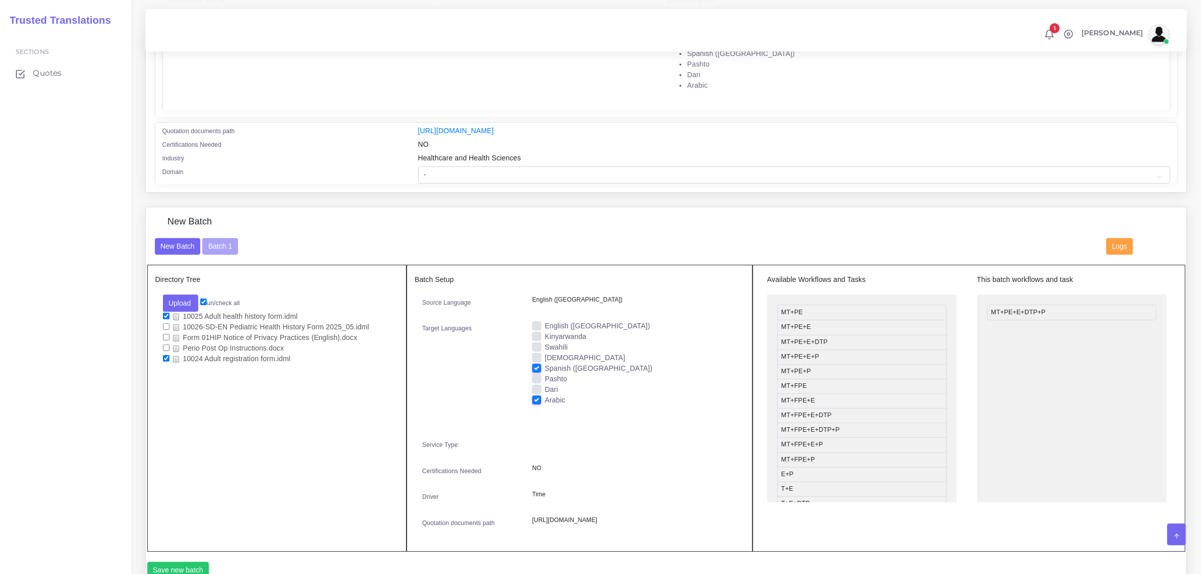
click at [163, 313] on input "checkbox" at bounding box center [166, 316] width 7 height 7
checkbox input "false"
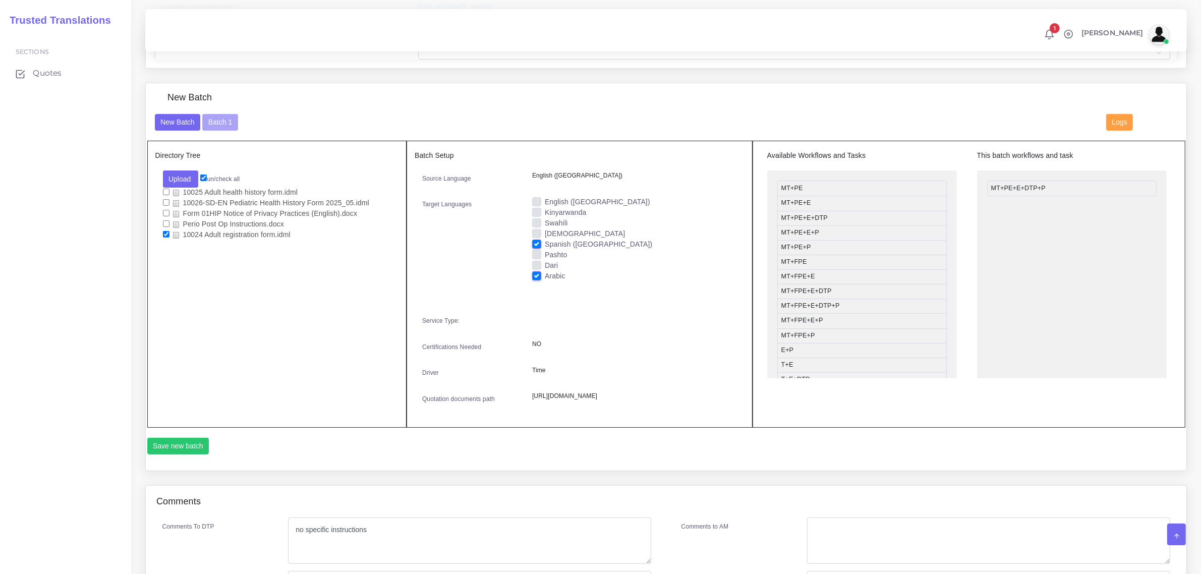
scroll to position [378, 0]
click at [174, 453] on button "Save new batch" at bounding box center [178, 444] width 62 height 17
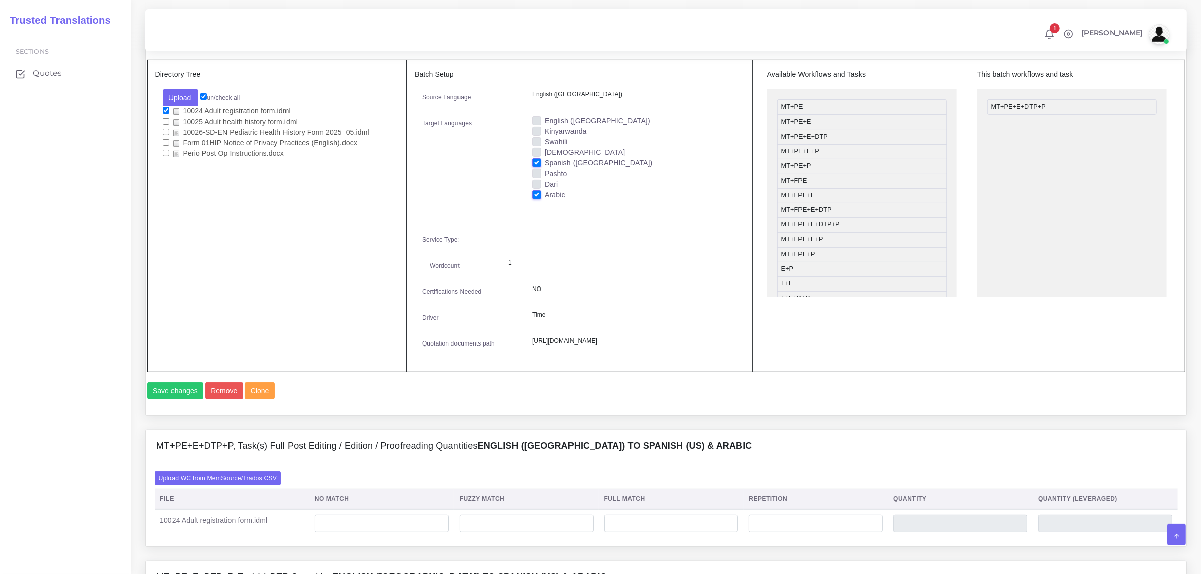
scroll to position [567, 0]
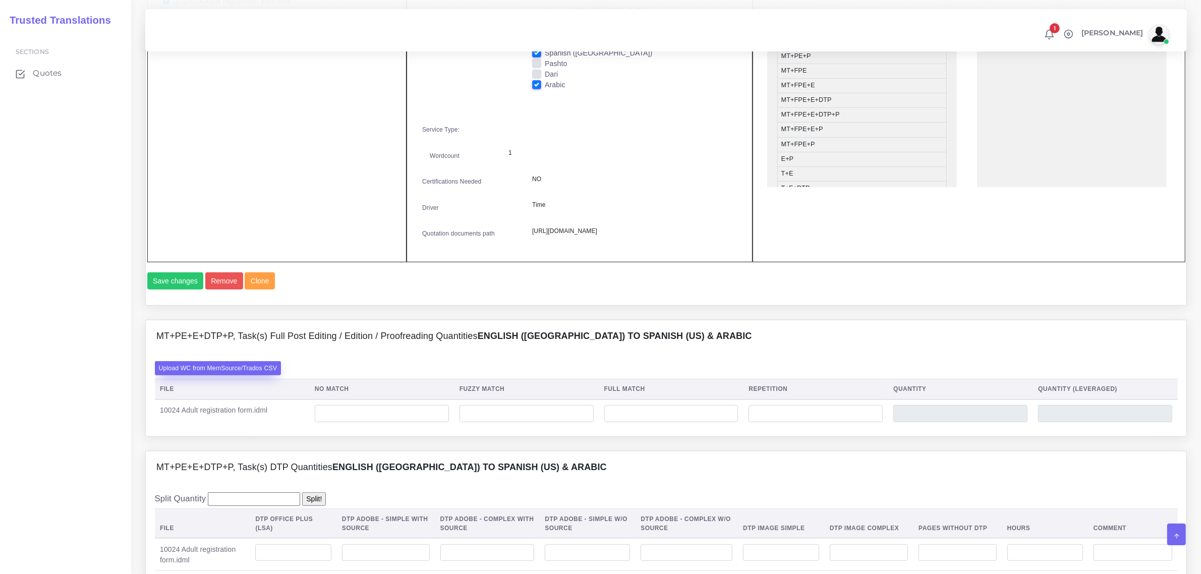
click at [238, 375] on label "Upload WC from MemSource/Trados CSV" at bounding box center [218, 368] width 127 height 14
click at [0, 0] on input "Upload WC from MemSource/Trados CSV" at bounding box center [0, 0] width 0 height 0
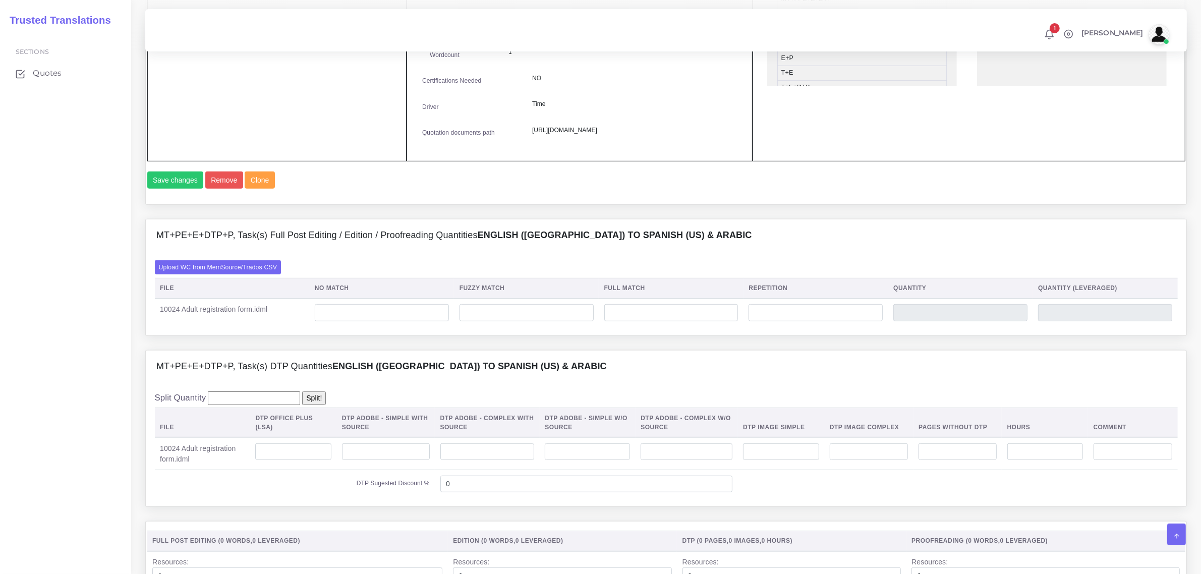
scroll to position [693, 0]
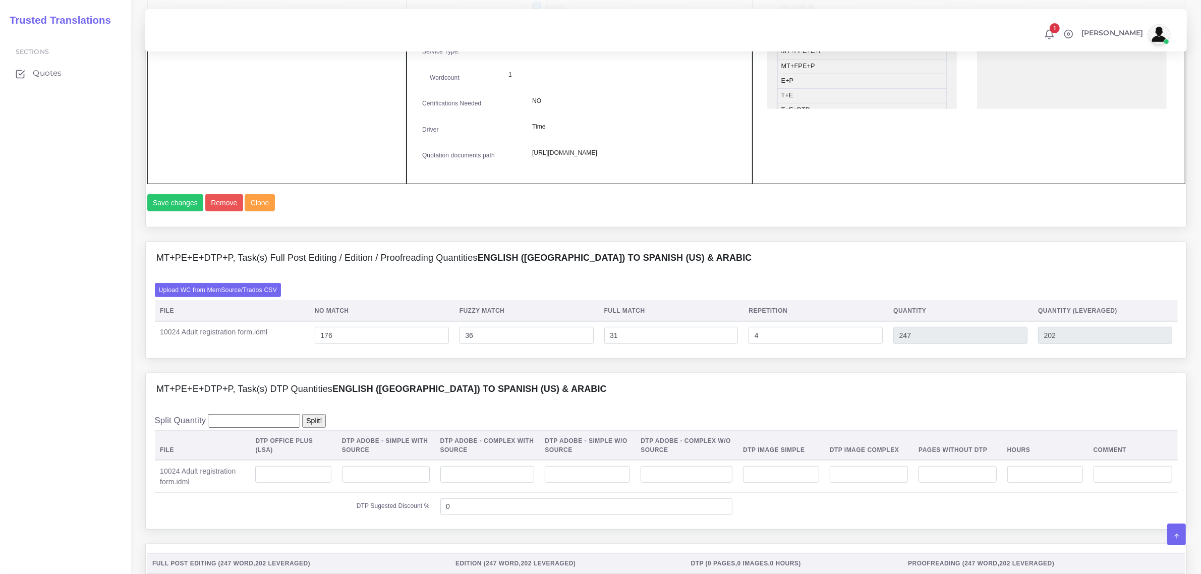
scroll to position [820, 0]
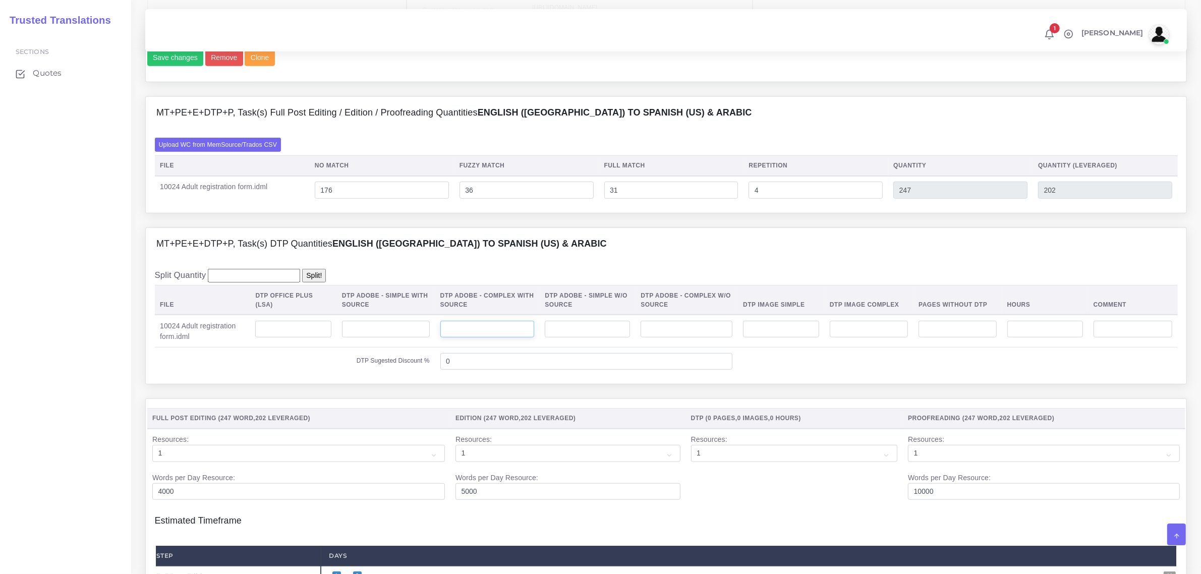
click at [488, 338] on input "number" at bounding box center [487, 329] width 94 height 17
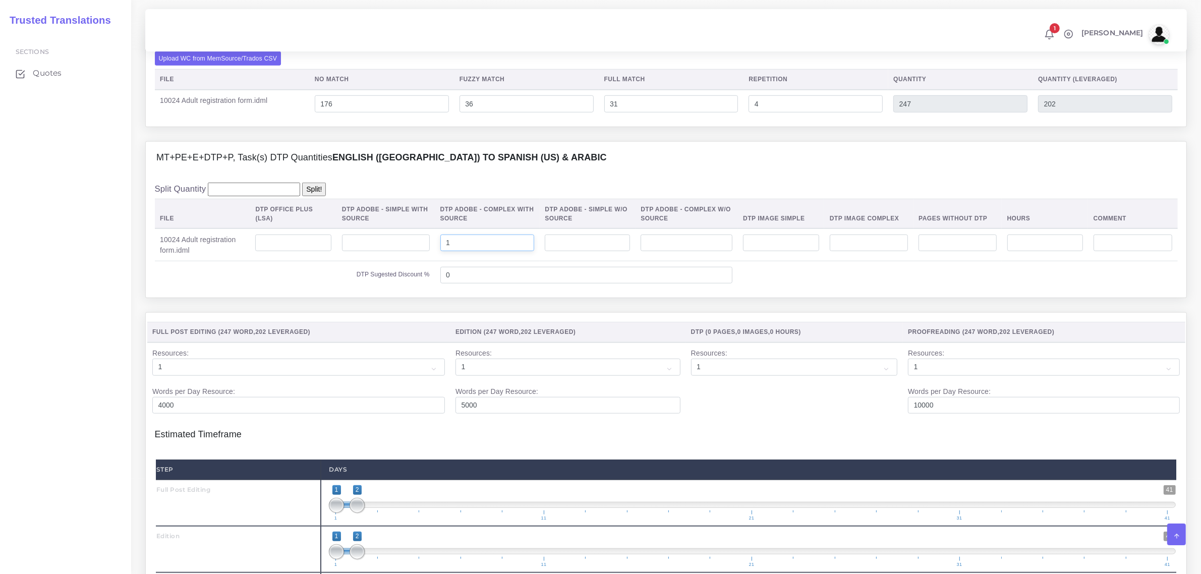
scroll to position [1135, 0]
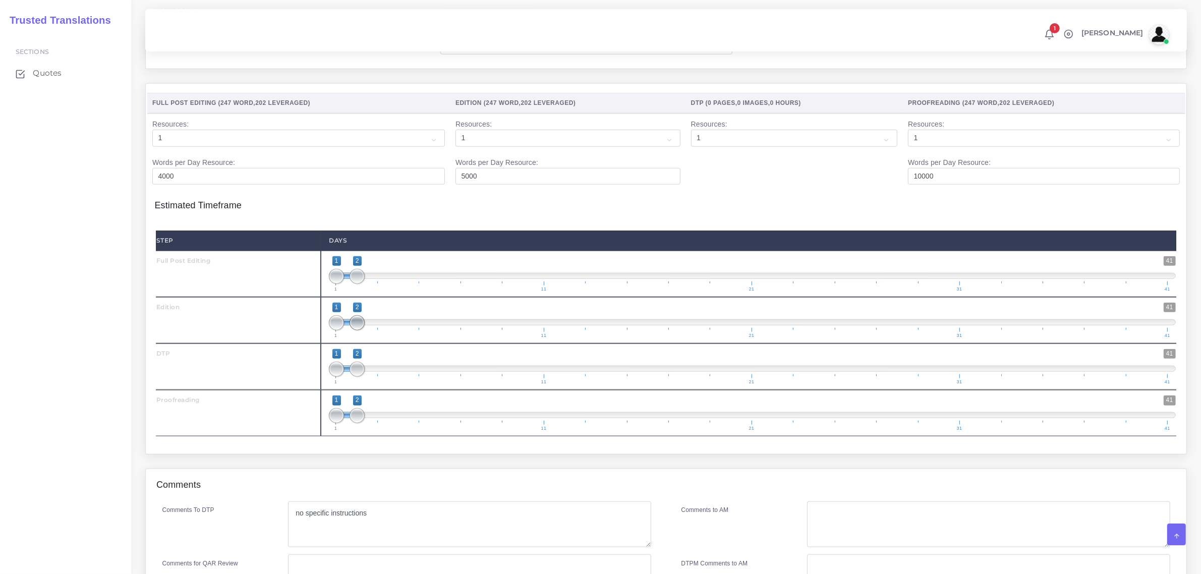
type input "1"
drag, startPoint x: 359, startPoint y: 354, endPoint x: 374, endPoint y: 352, distance: 15.8
click at [374, 330] on span at bounding box center [378, 322] width 15 height 15
type input "3;3"
drag, startPoint x: 334, startPoint y: 349, endPoint x: 377, endPoint y: 376, distance: 51.5
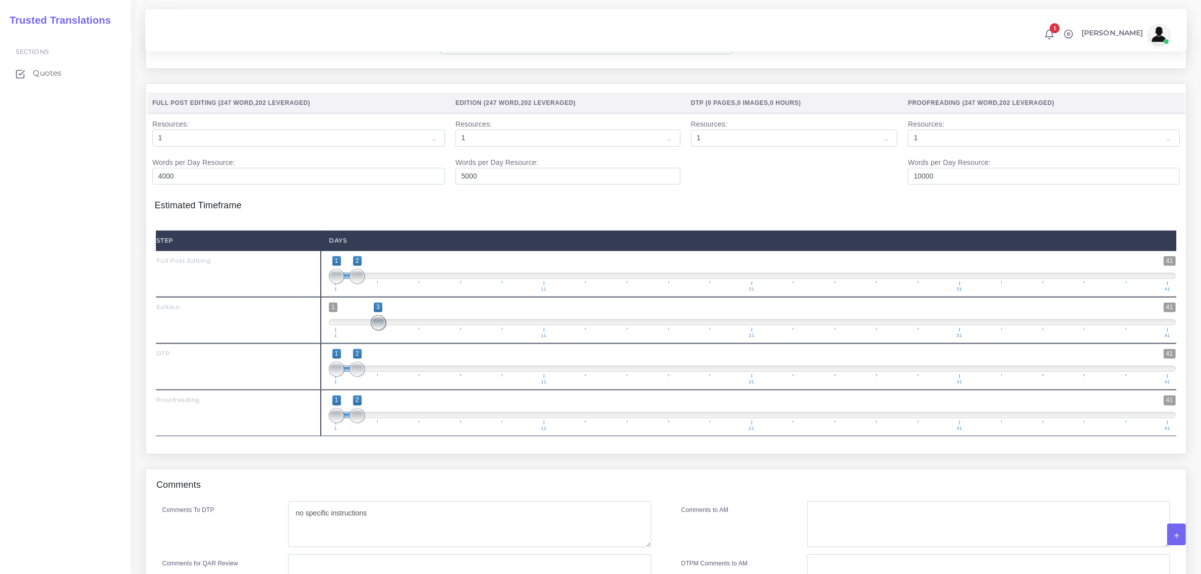
click at [397, 338] on span "1 41 3 3 3 — 3 1 11 21 31 41" at bounding box center [752, 320] width 847 height 35
drag, startPoint x: 358, startPoint y: 398, endPoint x: 421, endPoint y: 399, distance: 63.0
click at [421, 377] on span at bounding box center [419, 369] width 15 height 15
type input "5;5"
drag, startPoint x: 338, startPoint y: 399, endPoint x: 421, endPoint y: 401, distance: 83.2
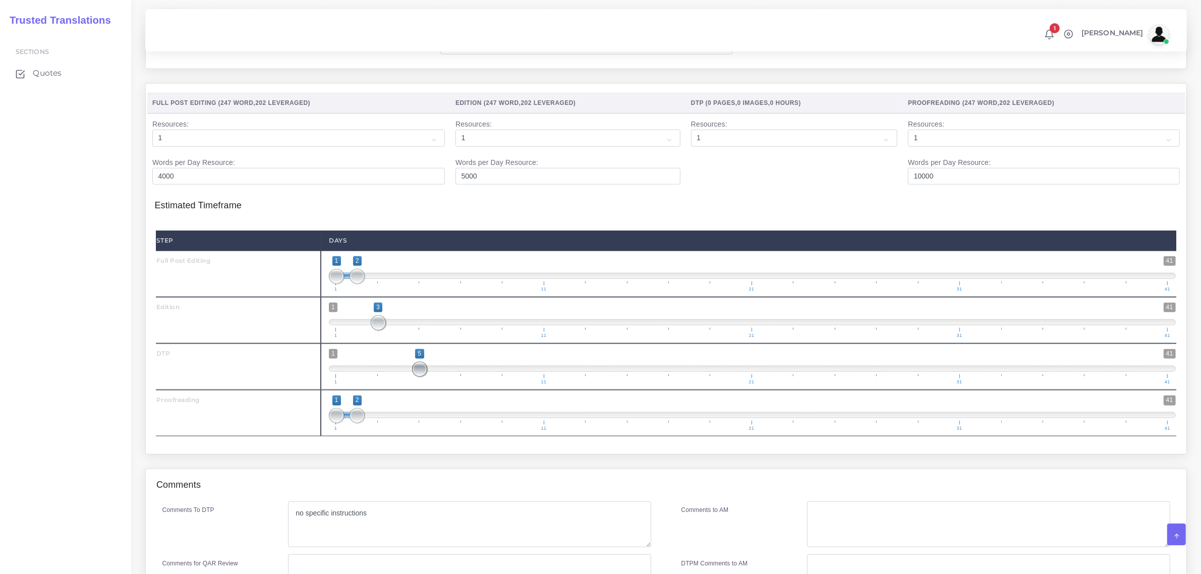
click at [421, 377] on span at bounding box center [419, 369] width 15 height 15
drag, startPoint x: 362, startPoint y: 442, endPoint x: 456, endPoint y: 447, distance: 94.4
click at [456, 423] on span at bounding box center [460, 415] width 15 height 15
drag, startPoint x: 462, startPoint y: 444, endPoint x: 415, endPoint y: 447, distance: 47.5
click at [472, 431] on span "1 41 1 7 1 — 7 1 11 21 31 41" at bounding box center [752, 412] width 847 height 35
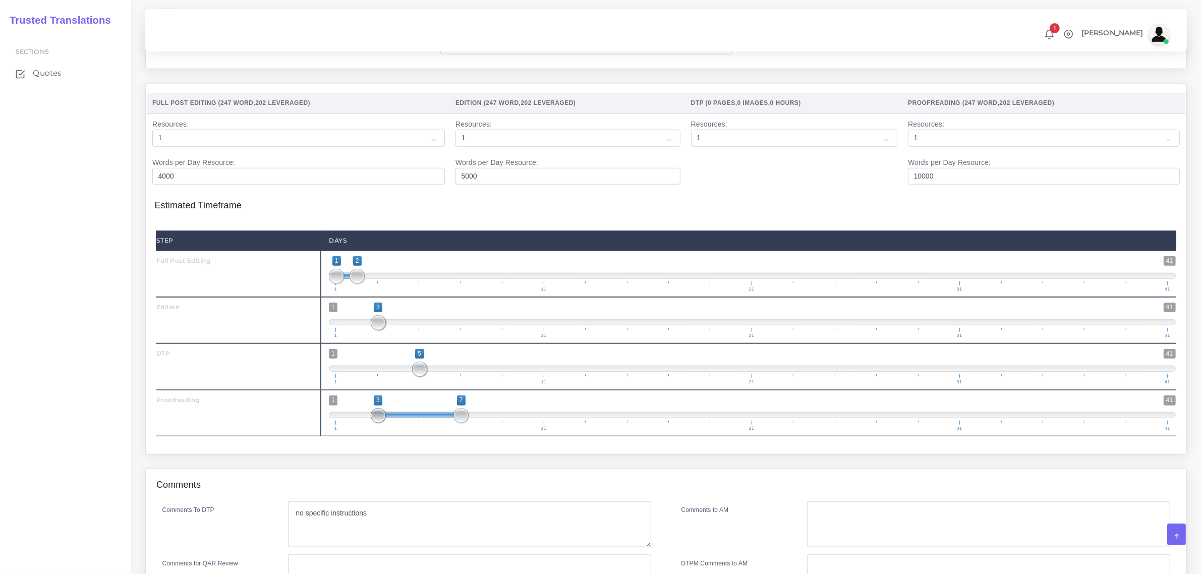
type input "7;7"
drag, startPoint x: 334, startPoint y: 447, endPoint x: 450, endPoint y: 462, distance: 117.4
click at [464, 423] on span at bounding box center [460, 415] width 15 height 15
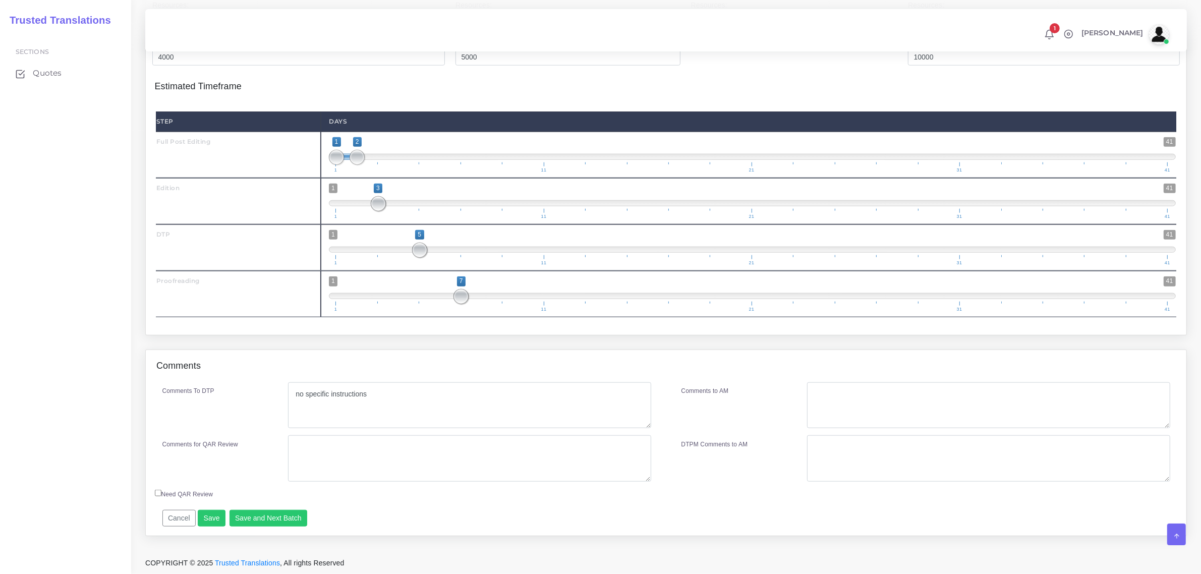
scroll to position [1285, 0]
click at [208, 520] on button "Save" at bounding box center [212, 518] width 28 height 17
click at [213, 518] on button "Save" at bounding box center [212, 518] width 28 height 17
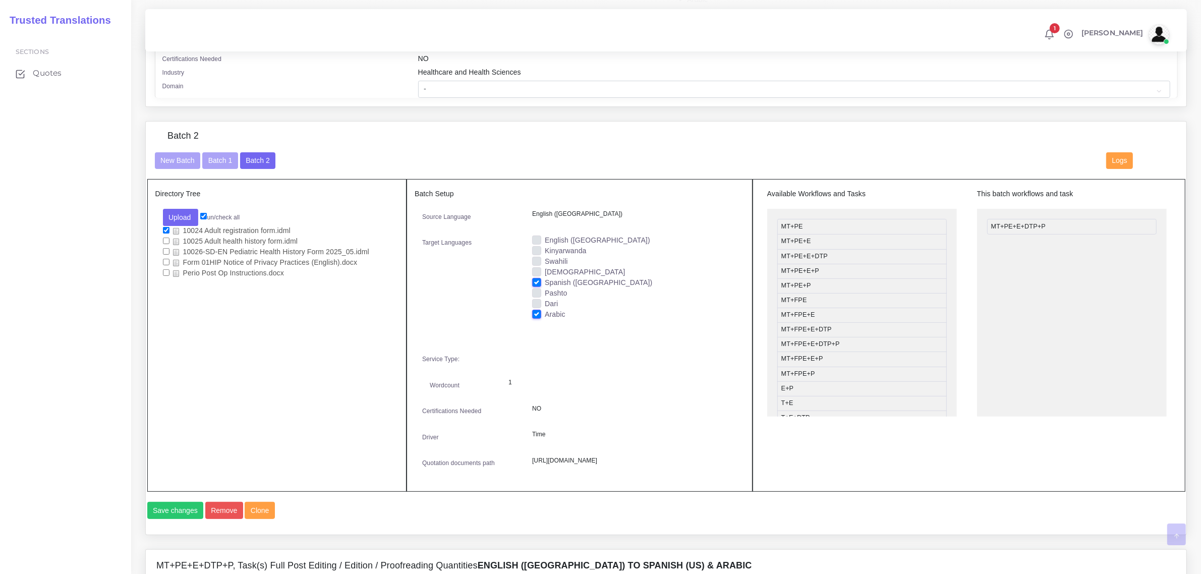
scroll to position [378, 0]
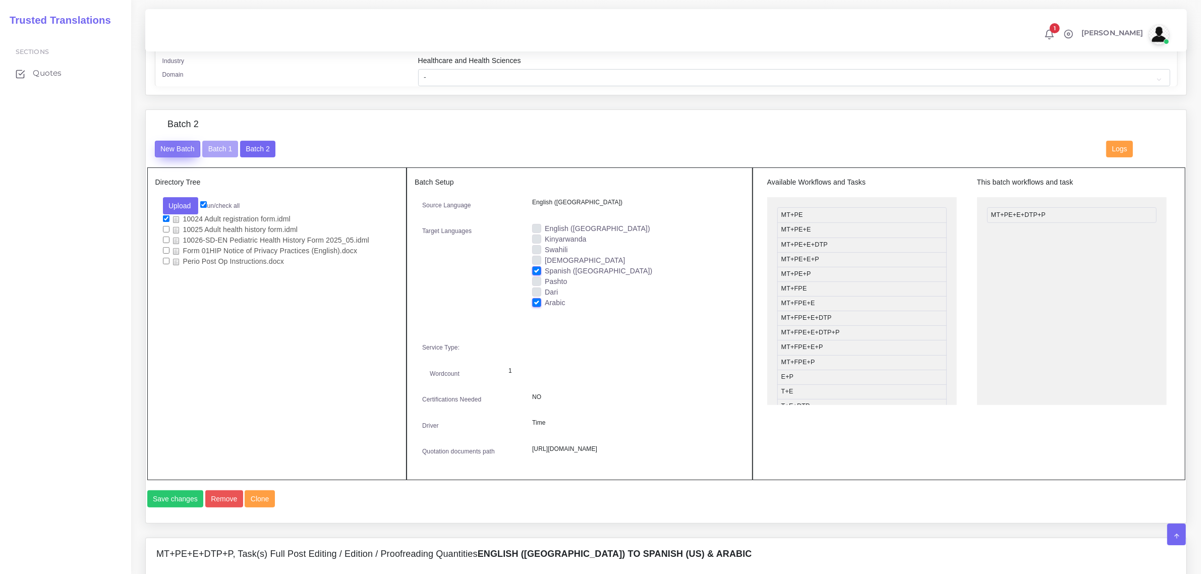
click at [173, 145] on button "New Batch" at bounding box center [178, 149] width 46 height 17
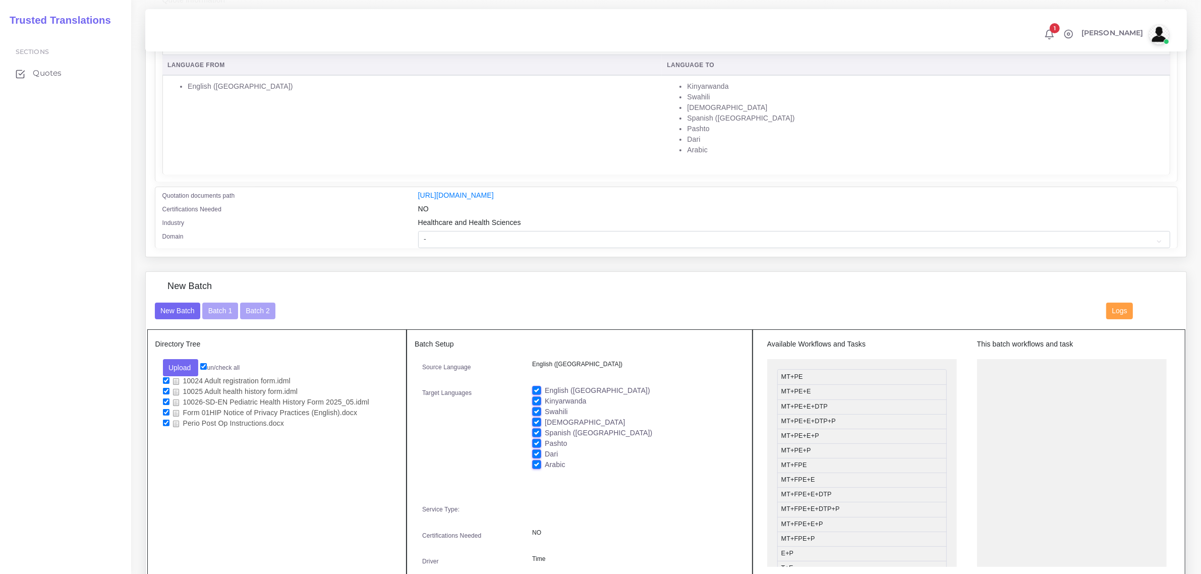
scroll to position [189, 0]
click at [182, 364] on button "Upload" at bounding box center [181, 366] width 36 height 17
click at [180, 403] on label "Files" at bounding box center [198, 404] width 70 height 13
click at [205, 362] on input "un/check all" at bounding box center [203, 365] width 7 height 7
checkbox input "false"
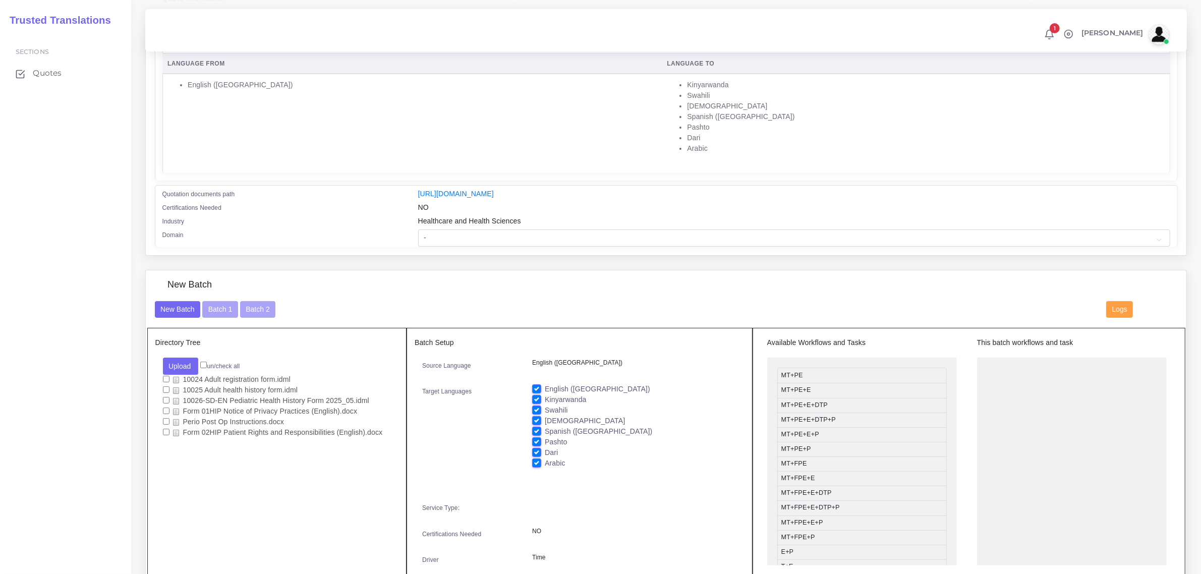
checkbox input "false"
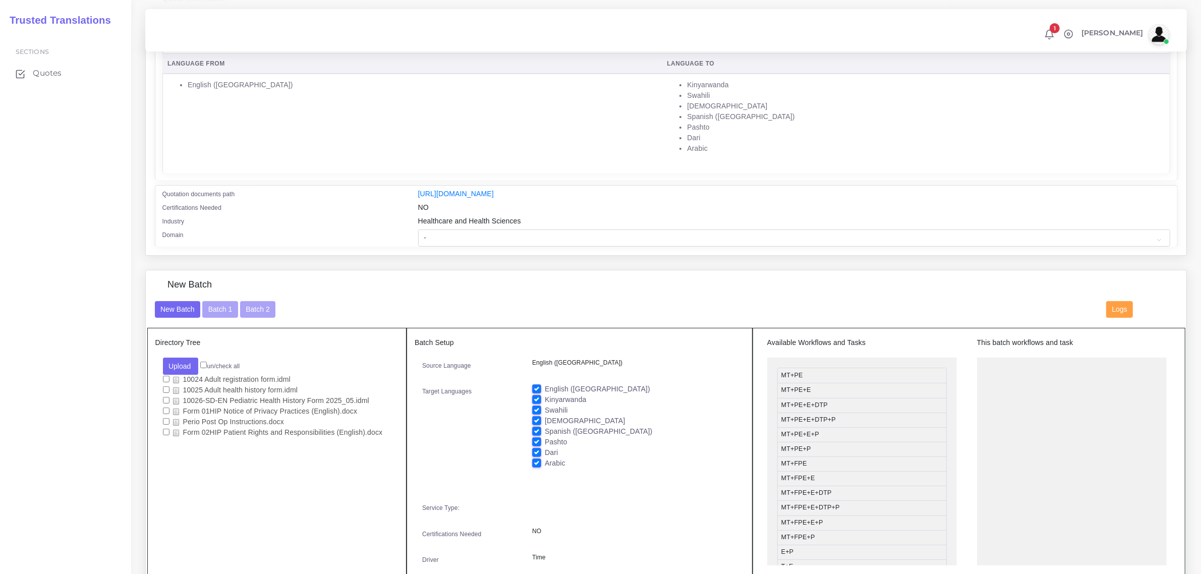
click at [166, 431] on input "checkbox" at bounding box center [166, 432] width 7 height 7
checkbox input "true"
click at [545, 384] on label "English ([GEOGRAPHIC_DATA])" at bounding box center [597, 389] width 105 height 11
click at [534, 384] on input "English ([GEOGRAPHIC_DATA])" at bounding box center [536, 388] width 9 height 9
checkbox input "false"
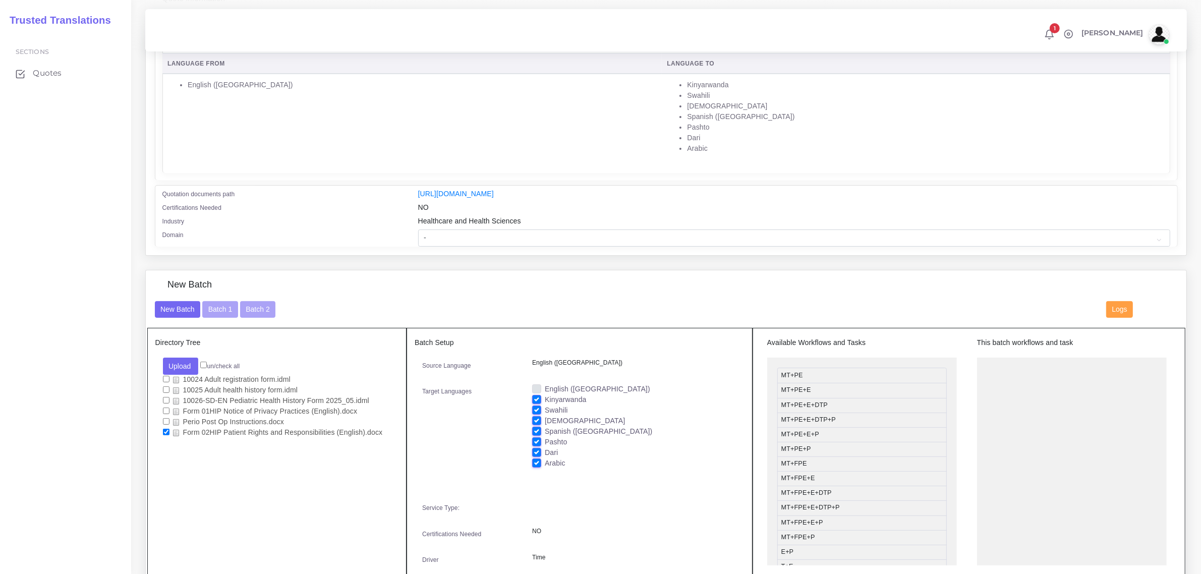
click at [545, 428] on label "Spanish ([GEOGRAPHIC_DATA])" at bounding box center [598, 431] width 107 height 11
click at [536, 428] on input "Spanish ([GEOGRAPHIC_DATA])" at bounding box center [536, 430] width 9 height 9
checkbox input "false"
drag, startPoint x: 838, startPoint y: 419, endPoint x: 1039, endPoint y: 365, distance: 208.3
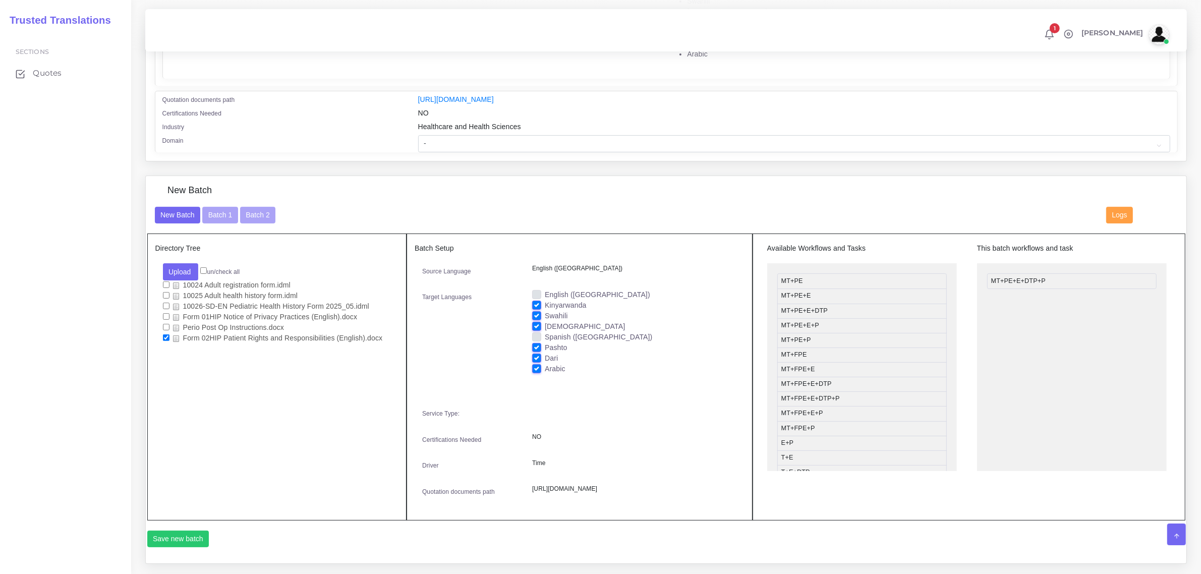
scroll to position [164, 0]
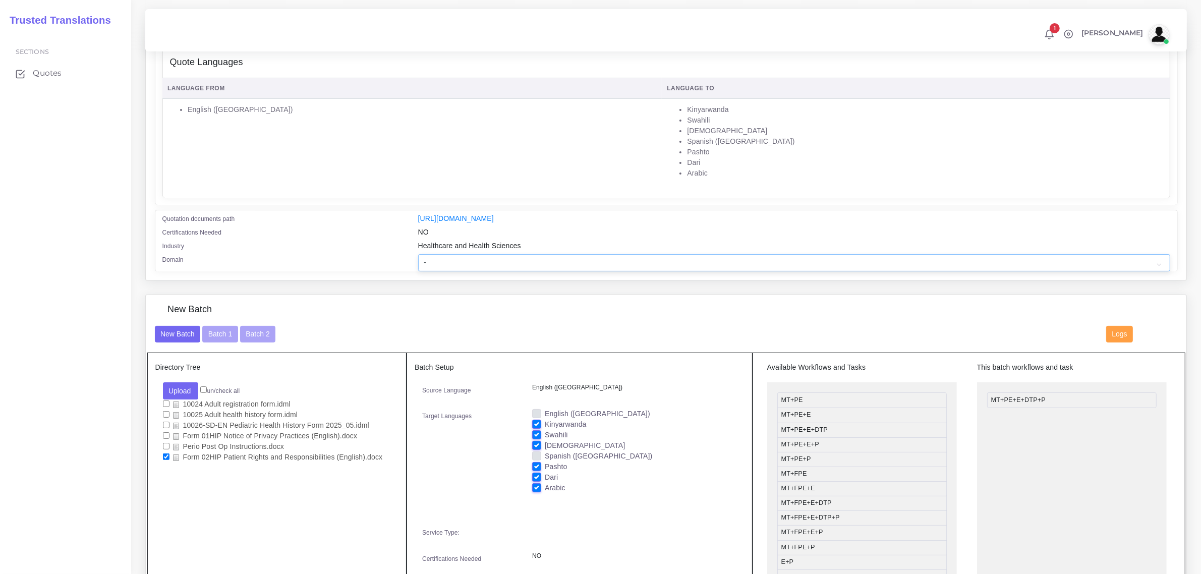
click at [439, 261] on select "- Advertising and Media Agriculture, Forestry and Fishing Architecture, Buildin…" at bounding box center [794, 262] width 752 height 17
select select "Healthcare and Health Sciences"
click at [418, 254] on select "- Advertising and Media Agriculture, Forestry and Fishing Architecture, Buildin…" at bounding box center [794, 262] width 752 height 17
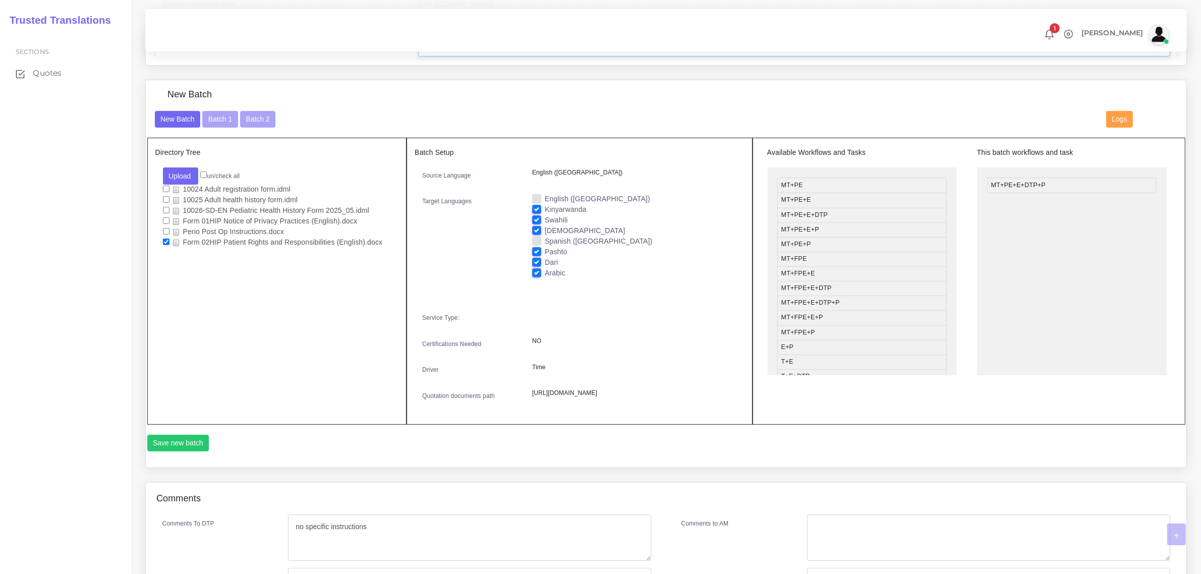
scroll to position [417, 0]
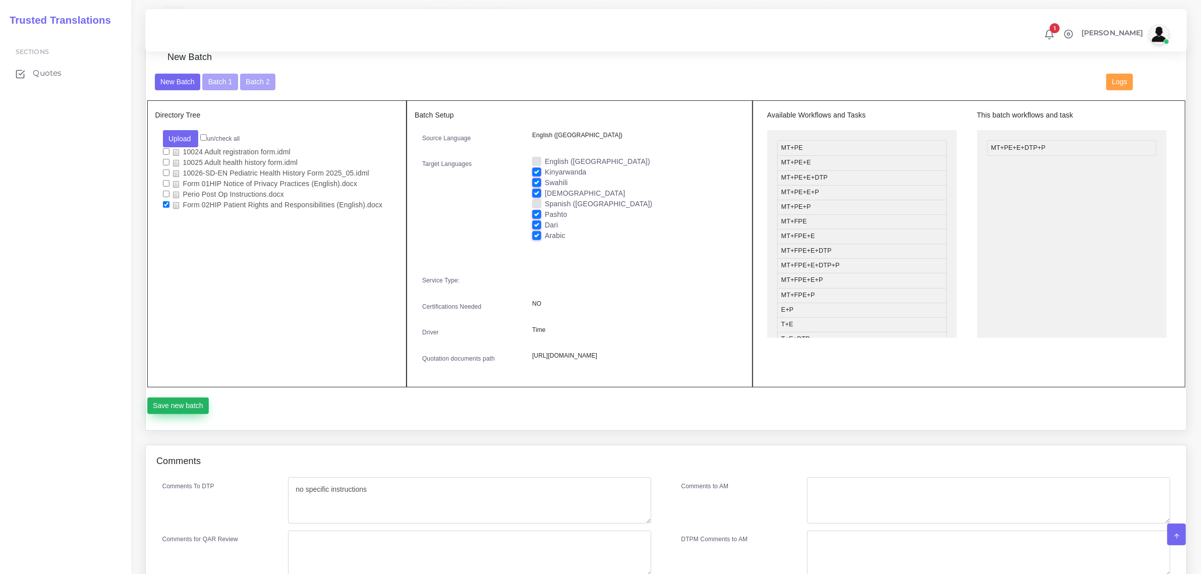
click at [188, 415] on button "Save new batch" at bounding box center [178, 405] width 62 height 17
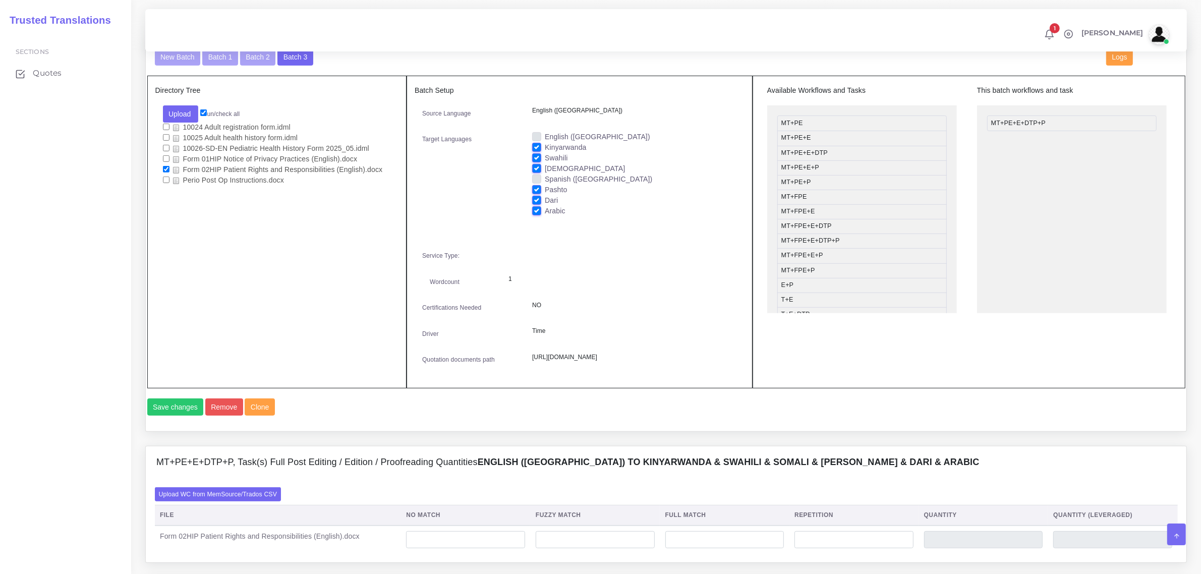
scroll to position [693, 0]
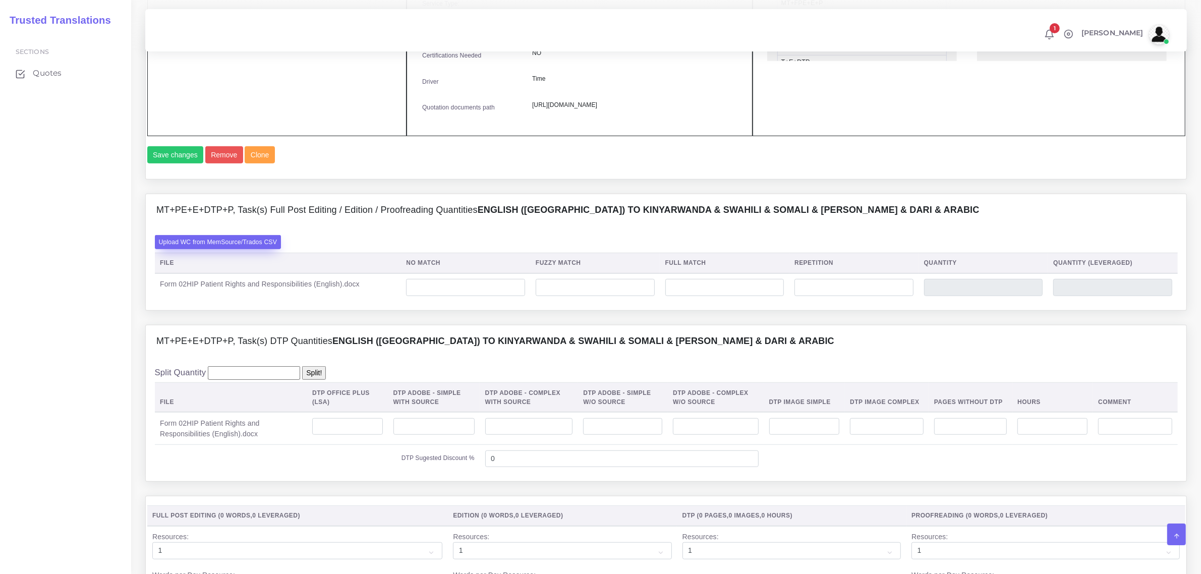
click at [253, 249] on label "Upload WC from MemSource/Trados CSV" at bounding box center [218, 242] width 127 height 14
click at [0, 0] on input "Upload WC from MemSource/Trados CSV" at bounding box center [0, 0] width 0 height 0
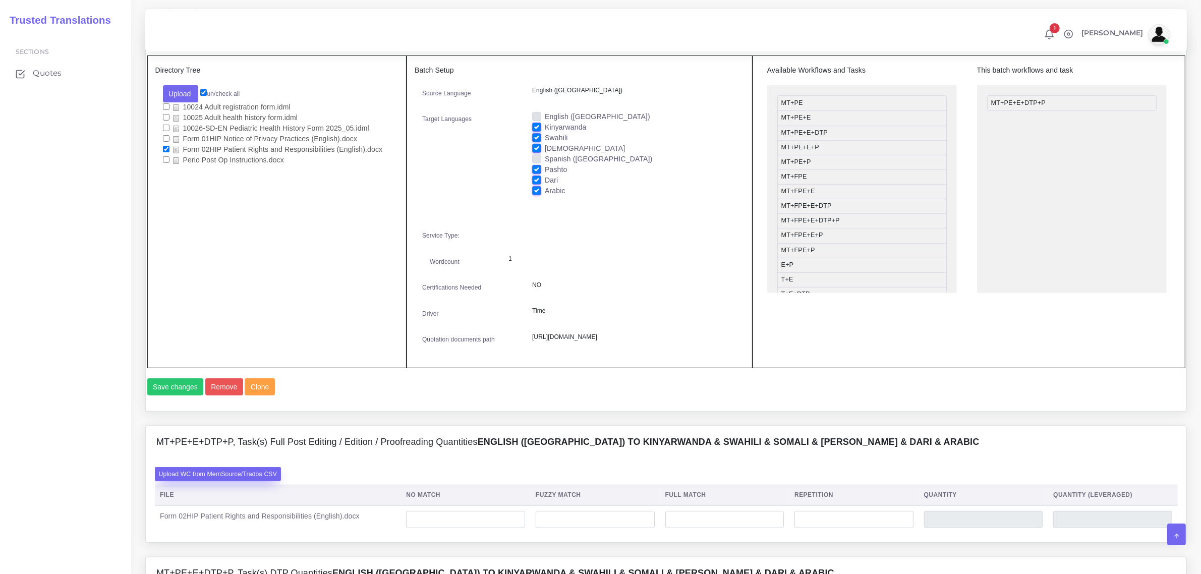
scroll to position [630, 0]
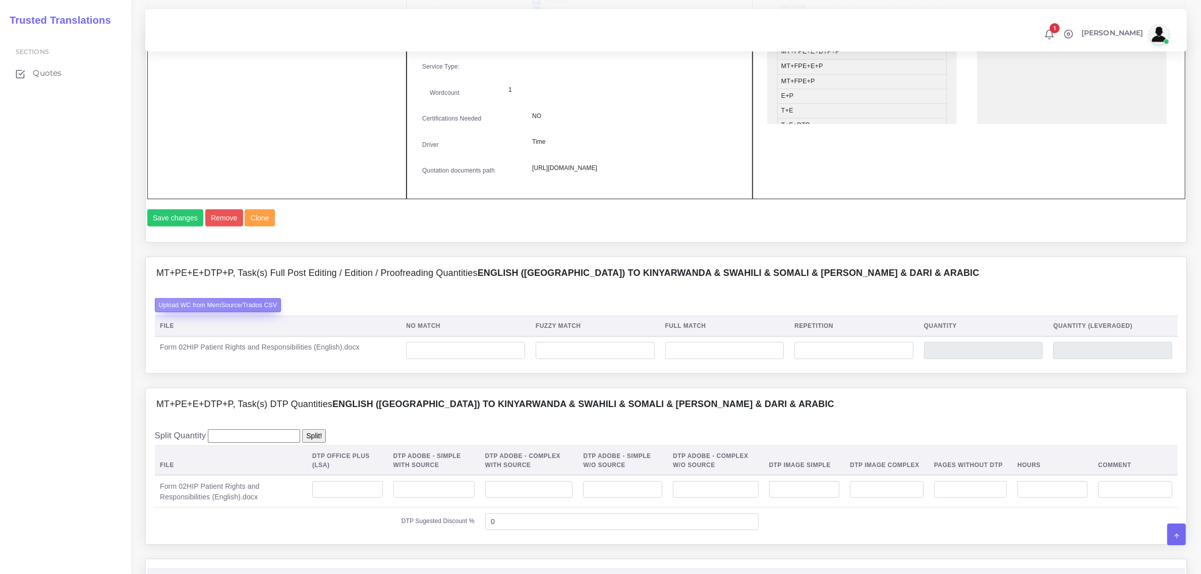
click at [253, 312] on label "Upload WC from MemSource/Trados CSV" at bounding box center [218, 305] width 127 height 14
click at [0, 0] on input "Upload WC from MemSource/Trados CSV" at bounding box center [0, 0] width 0 height 0
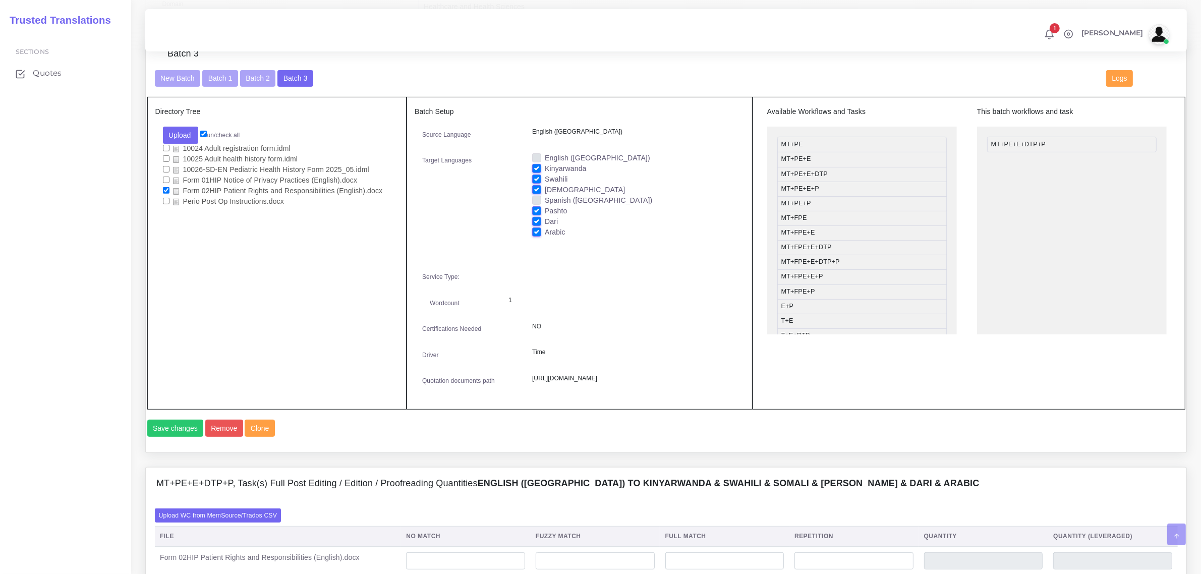
scroll to position [567, 0]
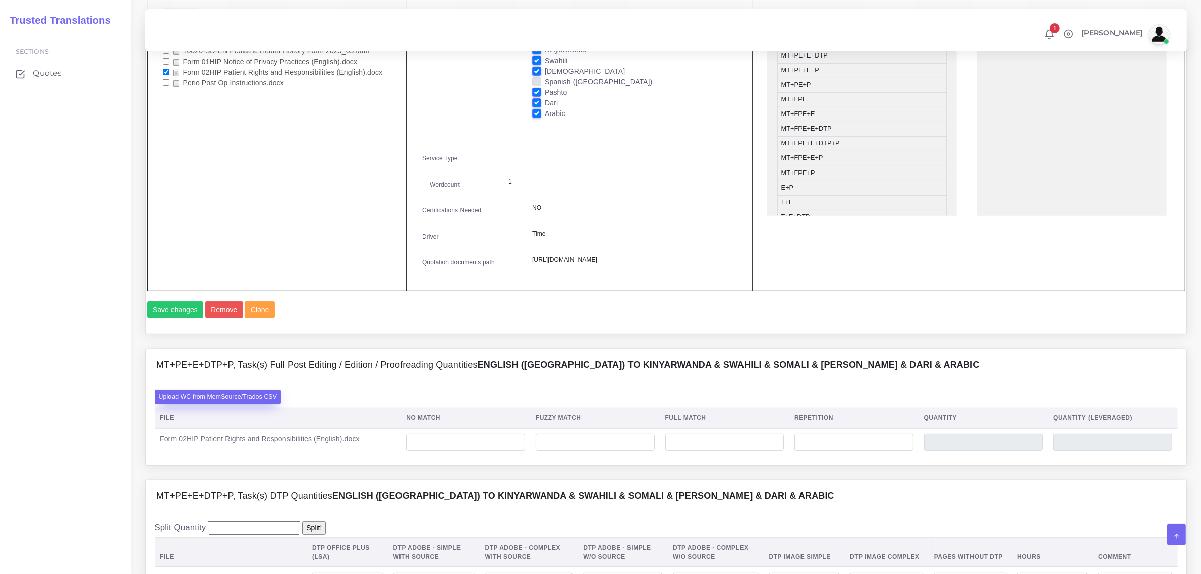
click at [220, 403] on label "Upload WC from MemSource/Trados CSV" at bounding box center [218, 397] width 127 height 14
click at [0, 0] on input "Upload WC from MemSource/Trados CSV" at bounding box center [0, 0] width 0 height 0
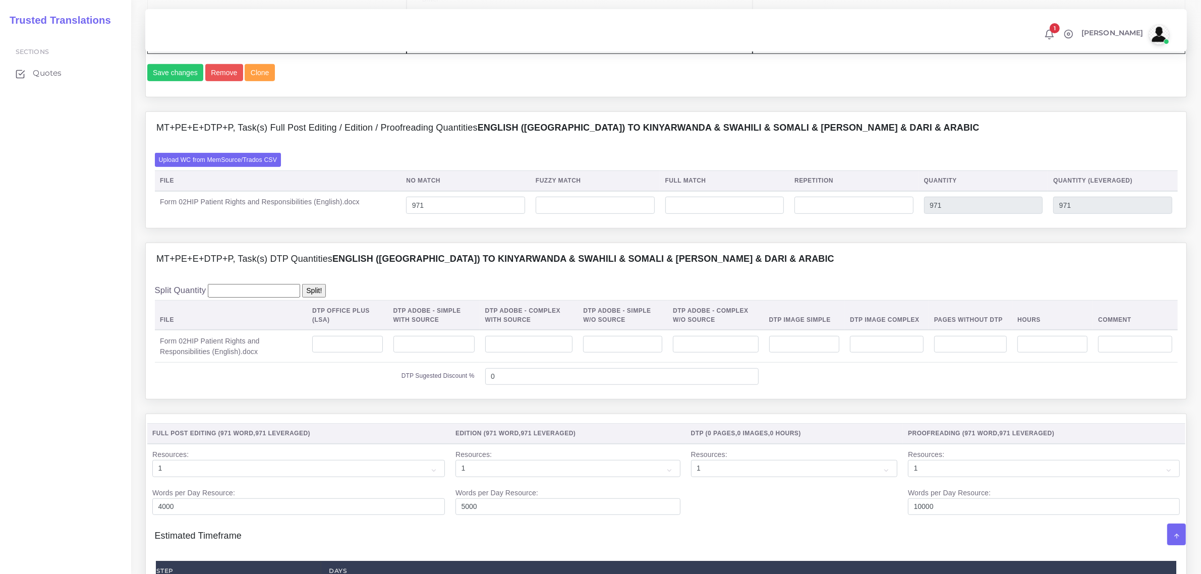
scroll to position [820, 0]
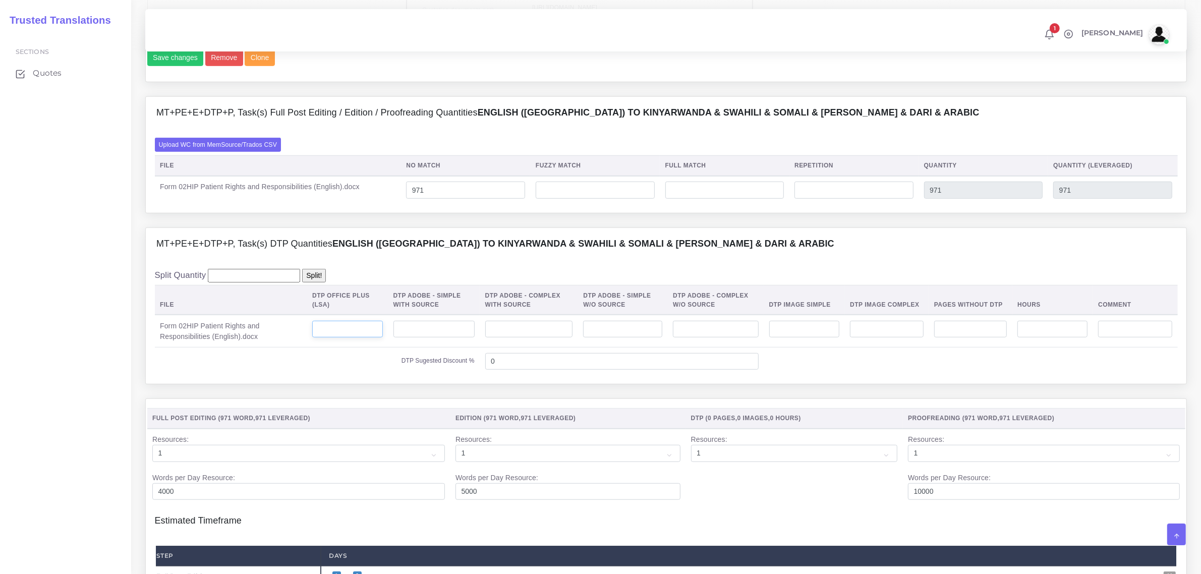
click at [356, 338] on input "number" at bounding box center [347, 329] width 70 height 17
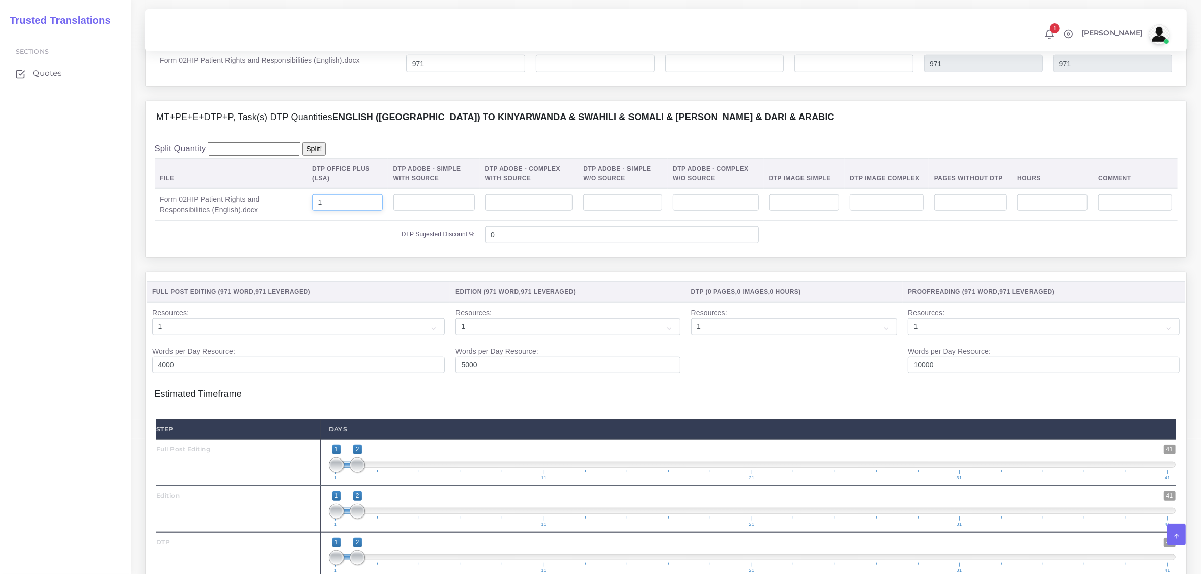
scroll to position [1009, 0]
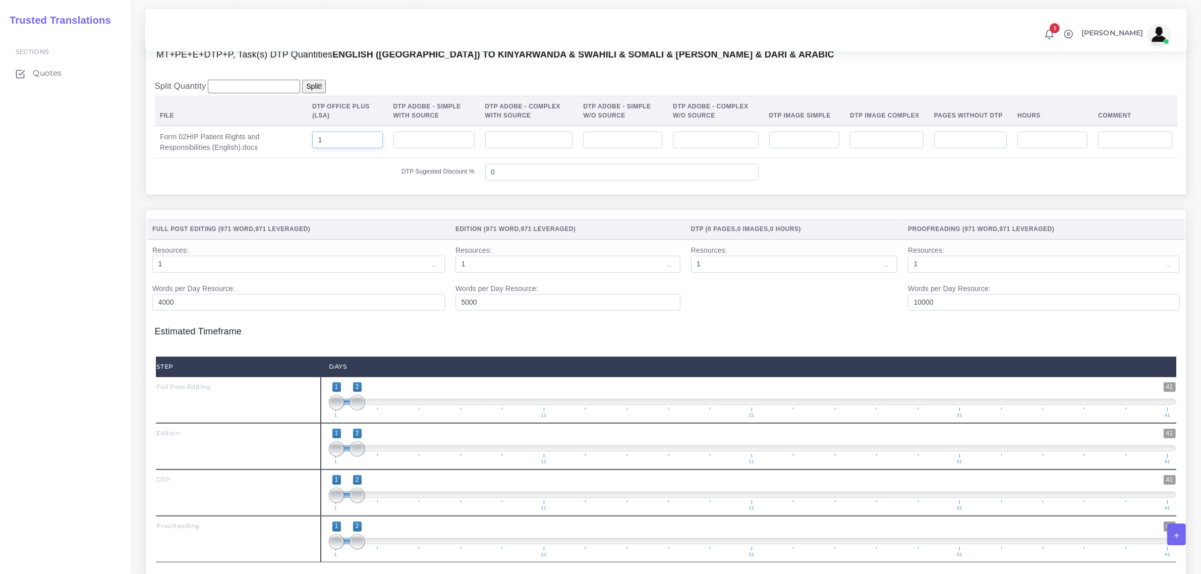
type input "1"
type input "1;4"
drag, startPoint x: 365, startPoint y: 482, endPoint x: 394, endPoint y: 489, distance: 30.6
click at [394, 464] on span "1 41 1 3 1 — 3 1 11 21 31 41" at bounding box center [752, 446] width 847 height 35
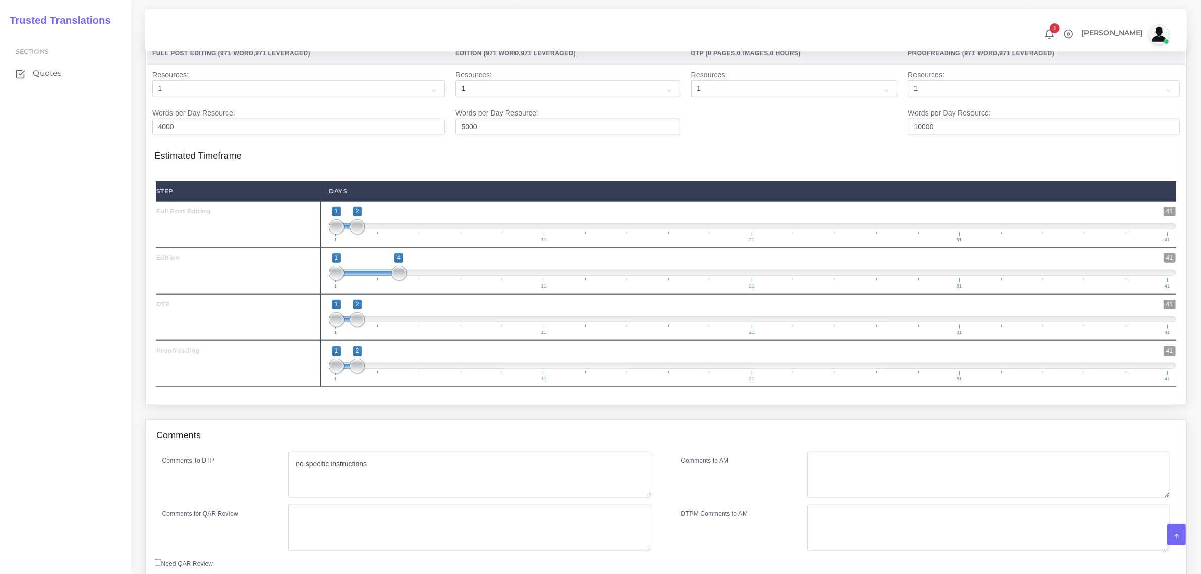
scroll to position [1198, 0]
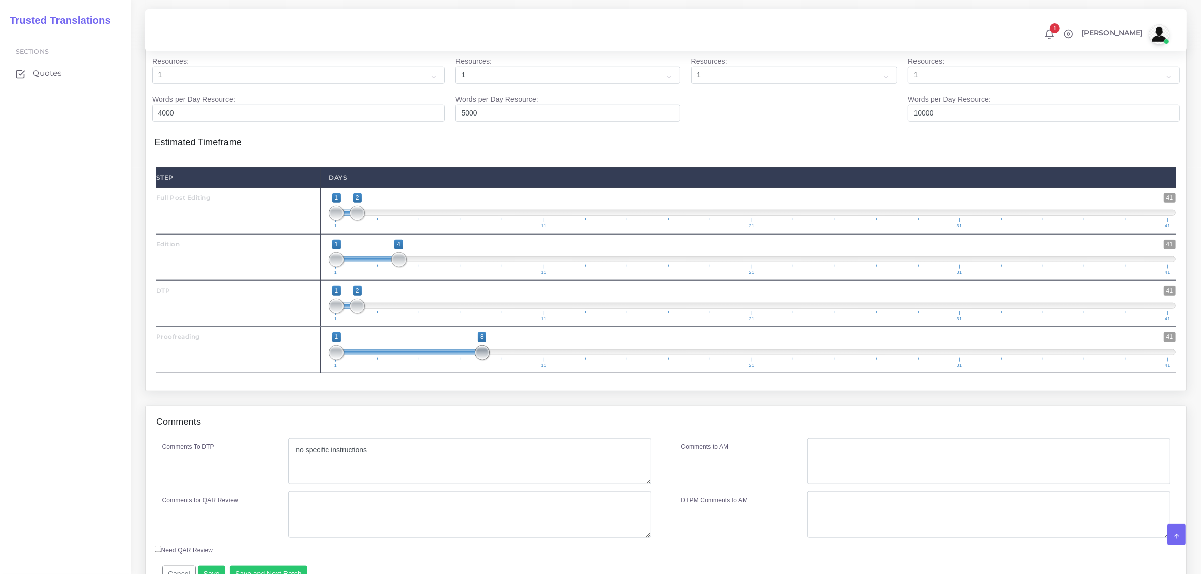
drag, startPoint x: 352, startPoint y: 381, endPoint x: 471, endPoint y: 380, distance: 119.0
click at [471, 368] on span "1 41 1 8 1 — 8 1 11 21 31 41" at bounding box center [752, 349] width 847 height 35
type input "8;8"
drag, startPoint x: 334, startPoint y: 386, endPoint x: 462, endPoint y: 391, distance: 127.7
click at [474, 373] on div "1 41 8 8 8 — 8 1 11 21 31 41 8;8" at bounding box center [752, 350] width 863 height 46
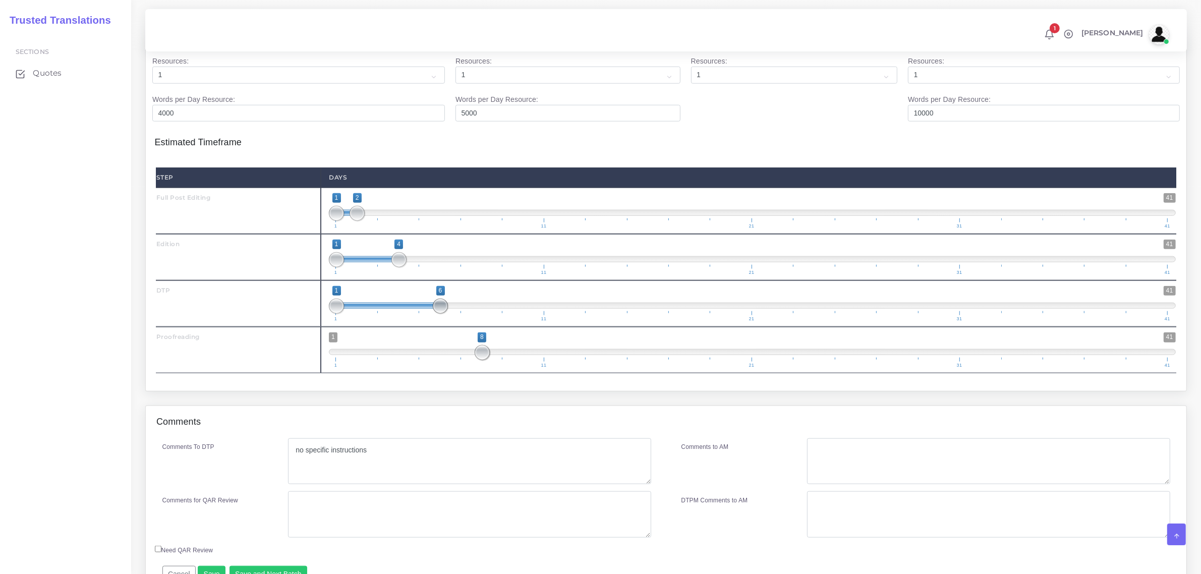
drag, startPoint x: 359, startPoint y: 333, endPoint x: 435, endPoint y: 337, distance: 75.8
click at [435, 314] on span at bounding box center [440, 306] width 15 height 15
type input "6;6"
drag, startPoint x: 343, startPoint y: 335, endPoint x: 442, endPoint y: 338, distance: 98.9
click at [442, 314] on span at bounding box center [440, 306] width 15 height 15
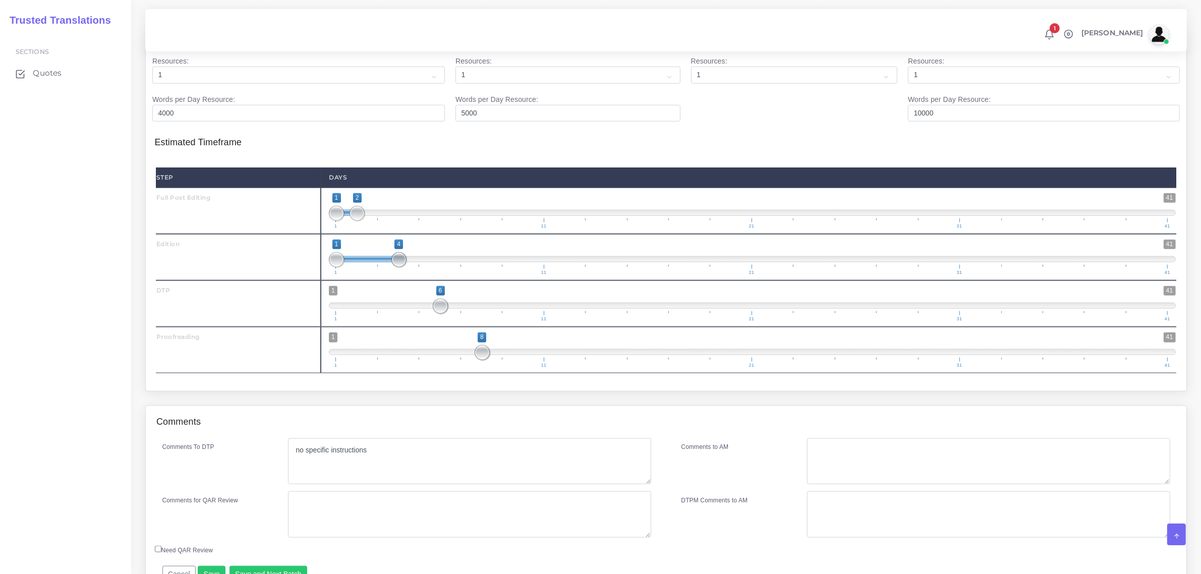
type input "1;3"
drag, startPoint x: 401, startPoint y: 286, endPoint x: 386, endPoint y: 286, distance: 15.1
click at [386, 275] on span "1 41 1 3 1 — 3 1 11 21 31 41" at bounding box center [752, 257] width 847 height 35
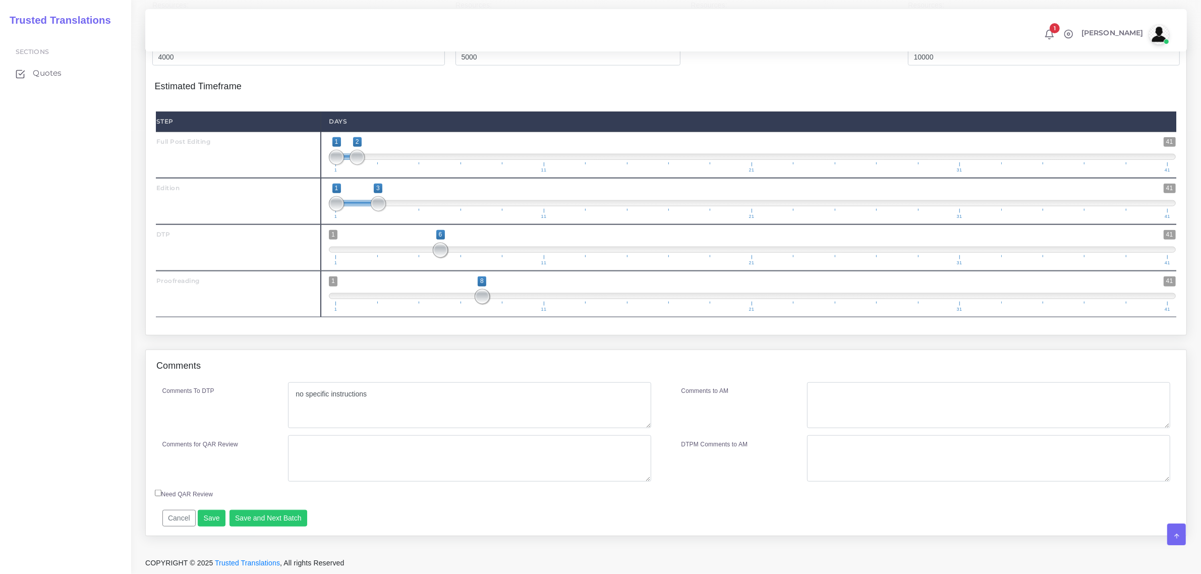
scroll to position [1285, 0]
click at [255, 518] on button "Save and Next Batch" at bounding box center [268, 518] width 78 height 17
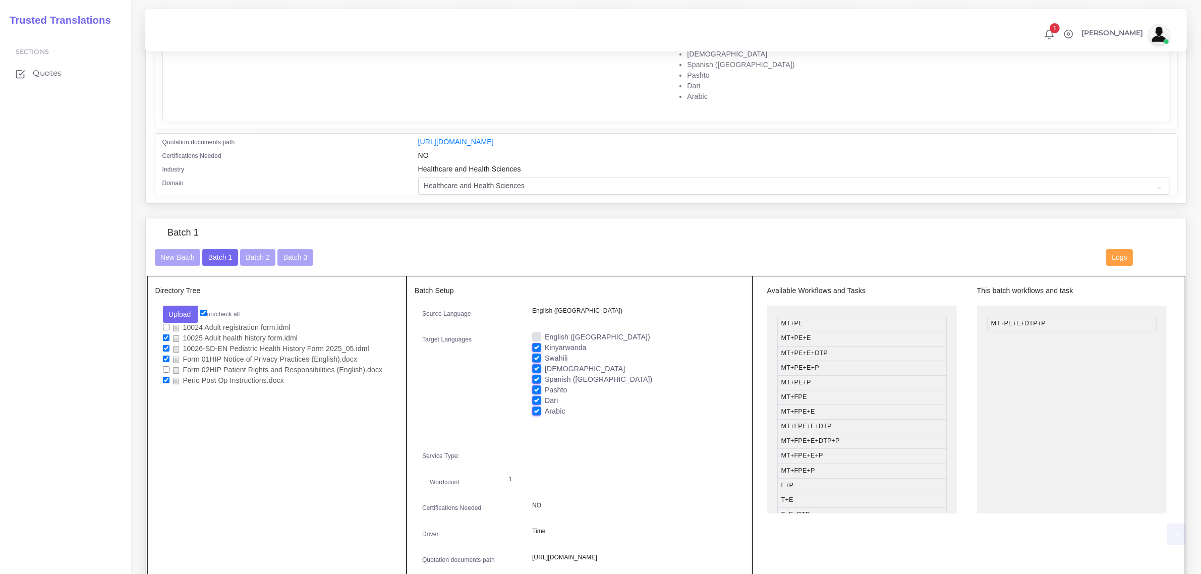
scroll to position [252, 0]
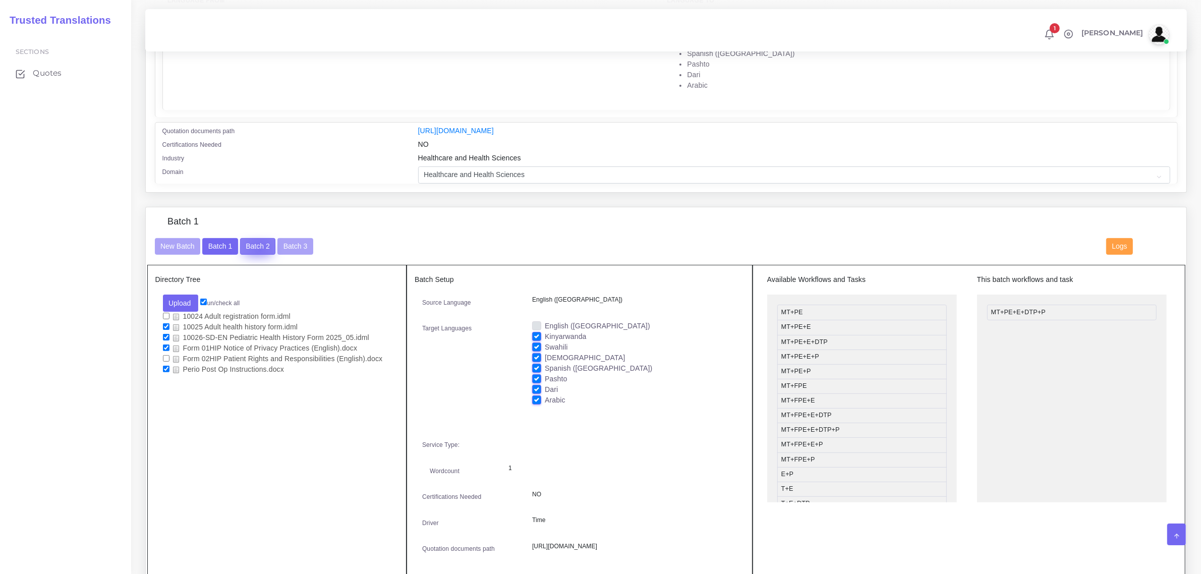
click at [259, 247] on button "Batch 2" at bounding box center [257, 246] width 35 height 17
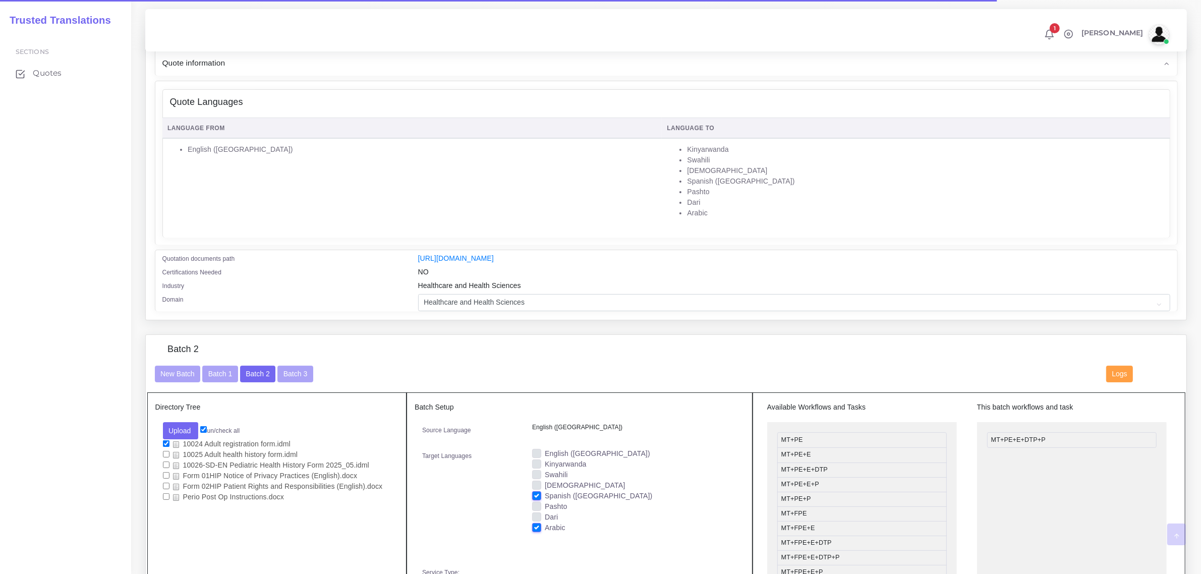
scroll to position [126, 0]
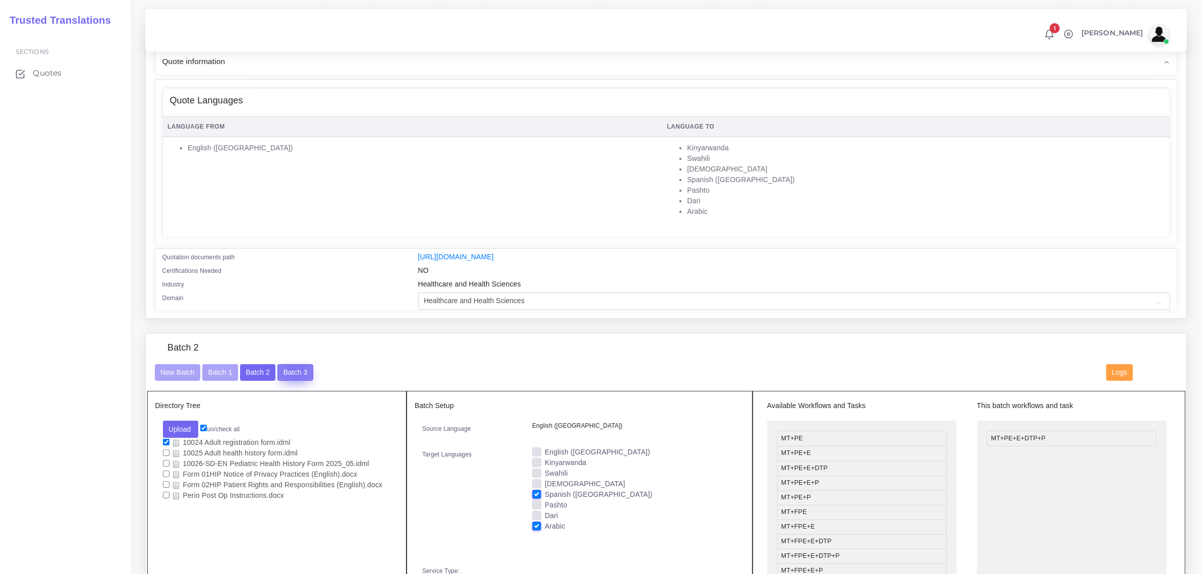
click at [294, 366] on button "Batch 3" at bounding box center [294, 372] width 35 height 17
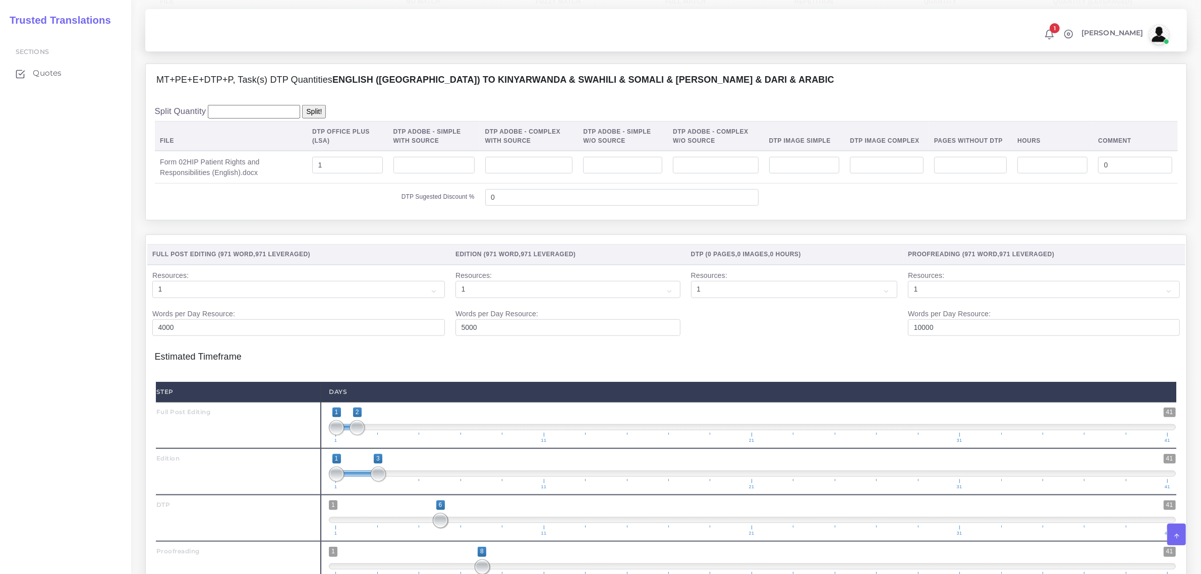
scroll to position [1256, 0]
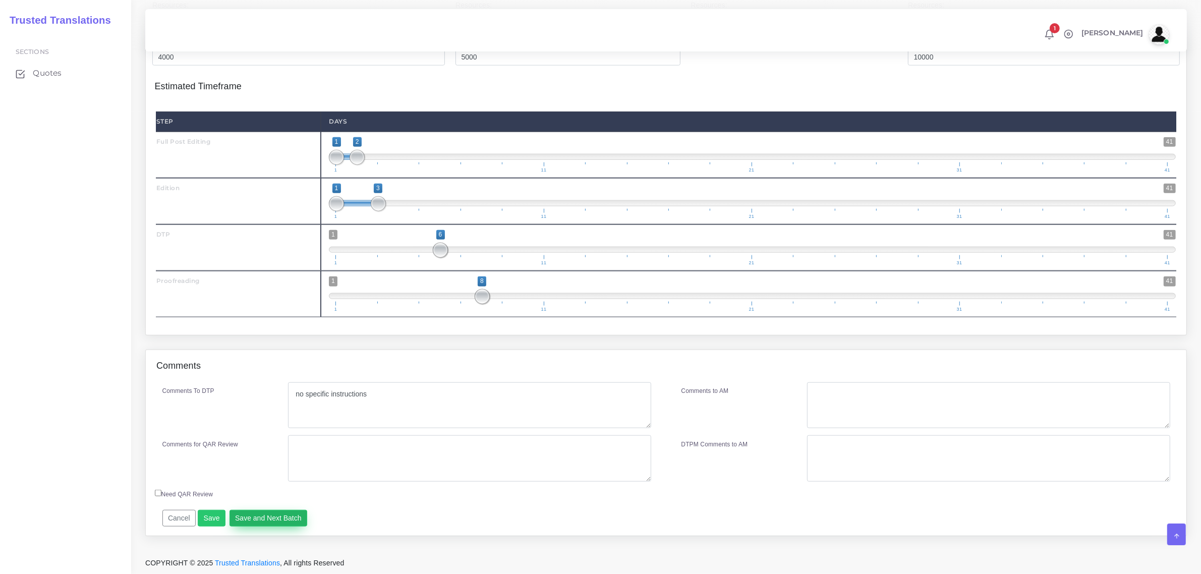
click at [259, 518] on button "Save and Next Batch" at bounding box center [268, 518] width 78 height 17
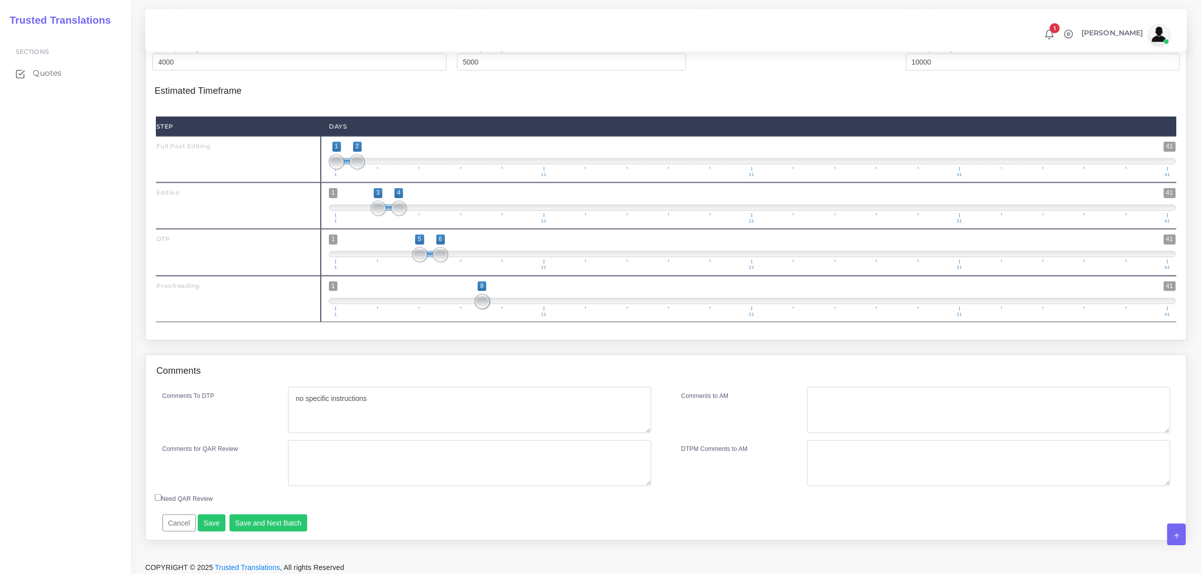
scroll to position [1428, 0]
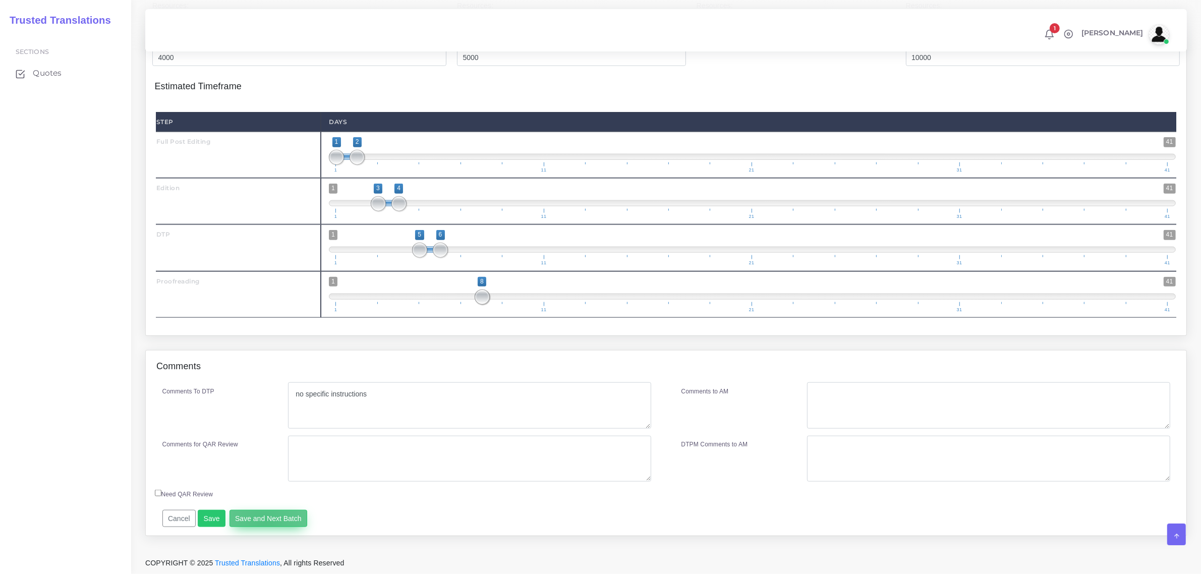
click at [262, 521] on button "Save and Next Batch" at bounding box center [268, 518] width 78 height 17
click at [268, 517] on button "Save and Deliver Quote" at bounding box center [272, 518] width 87 height 17
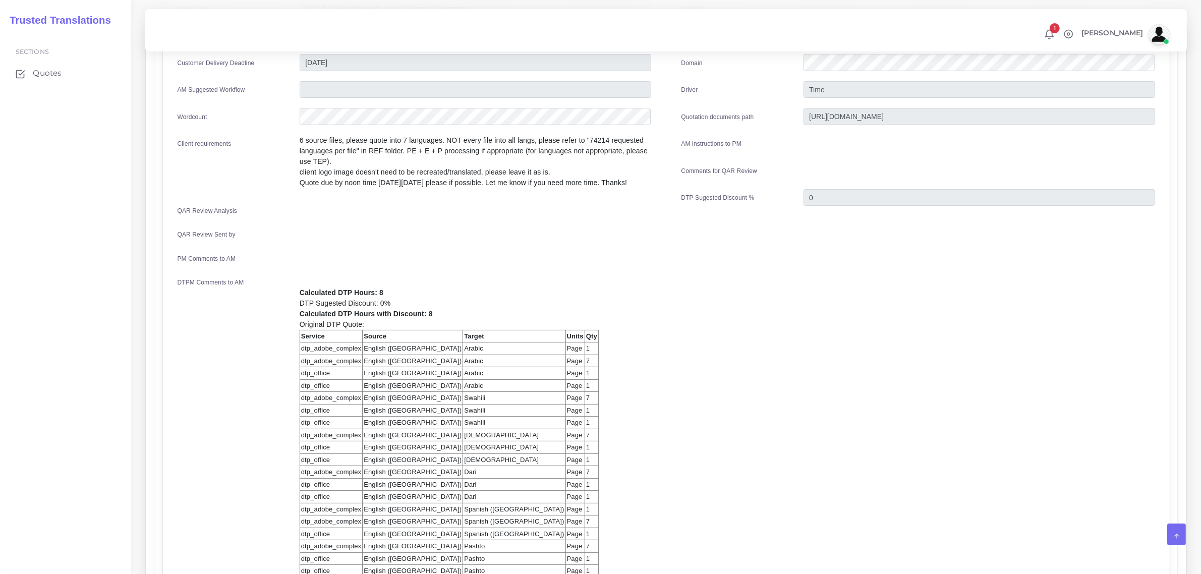
scroll to position [63, 0]
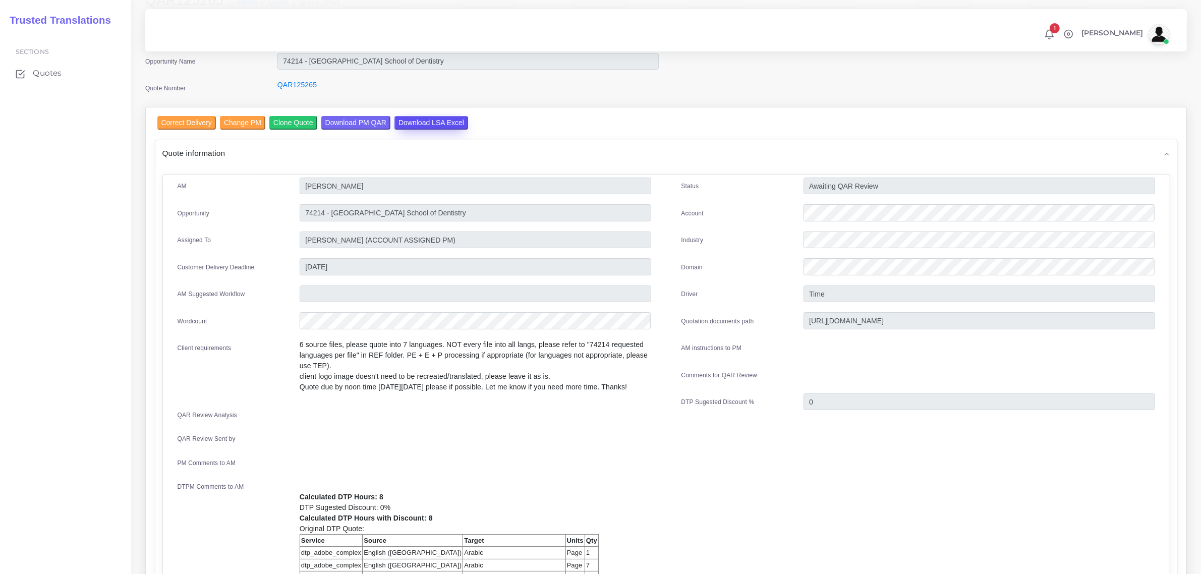
click at [432, 124] on input "Download LSA Excel" at bounding box center [431, 123] width 74 height 14
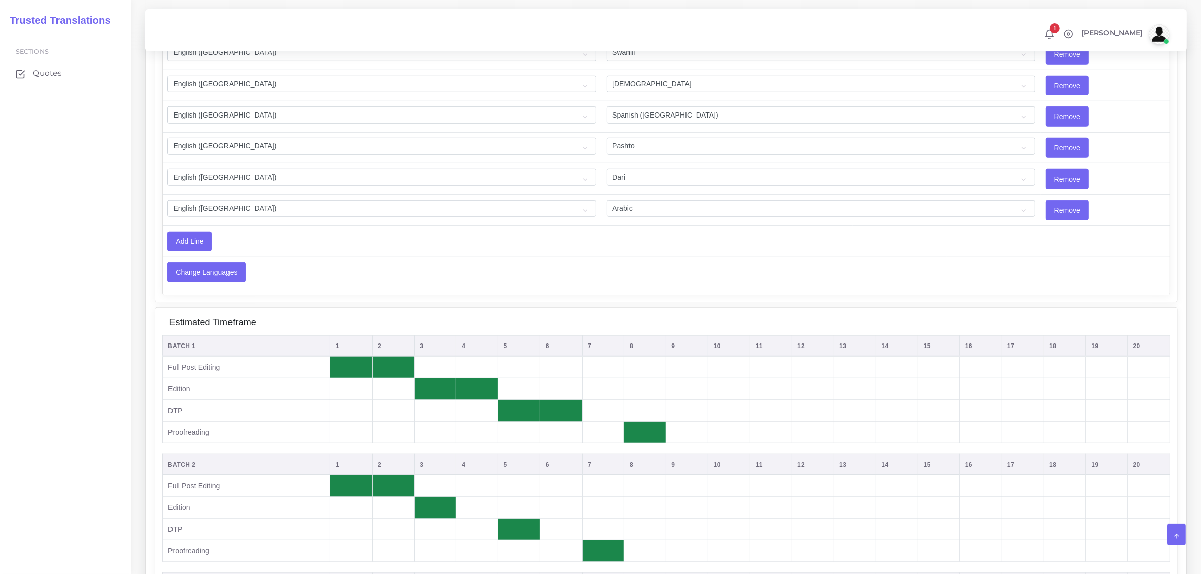
scroll to position [1009, 0]
